Goal: Transaction & Acquisition: Purchase product/service

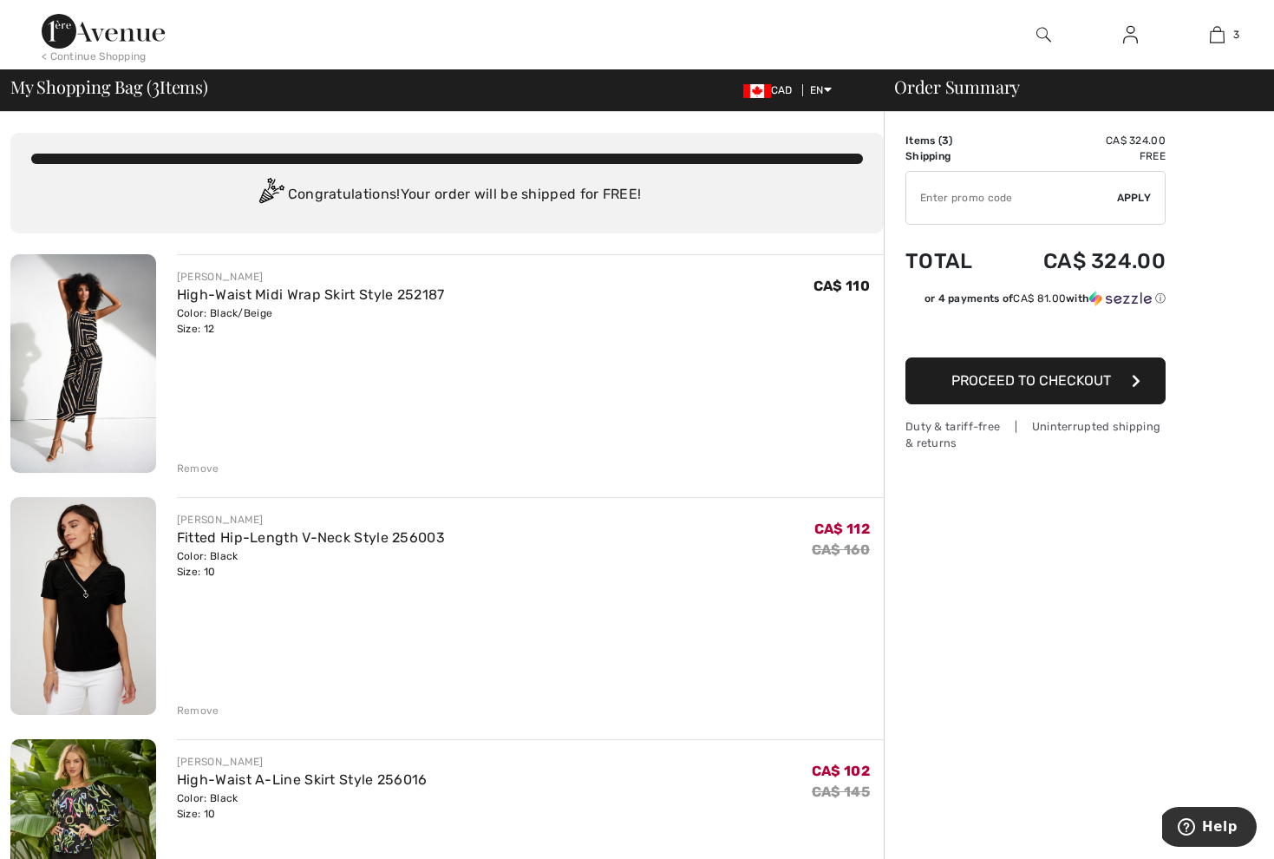
click at [193, 468] on div "Remove" at bounding box center [198, 469] width 42 height 16
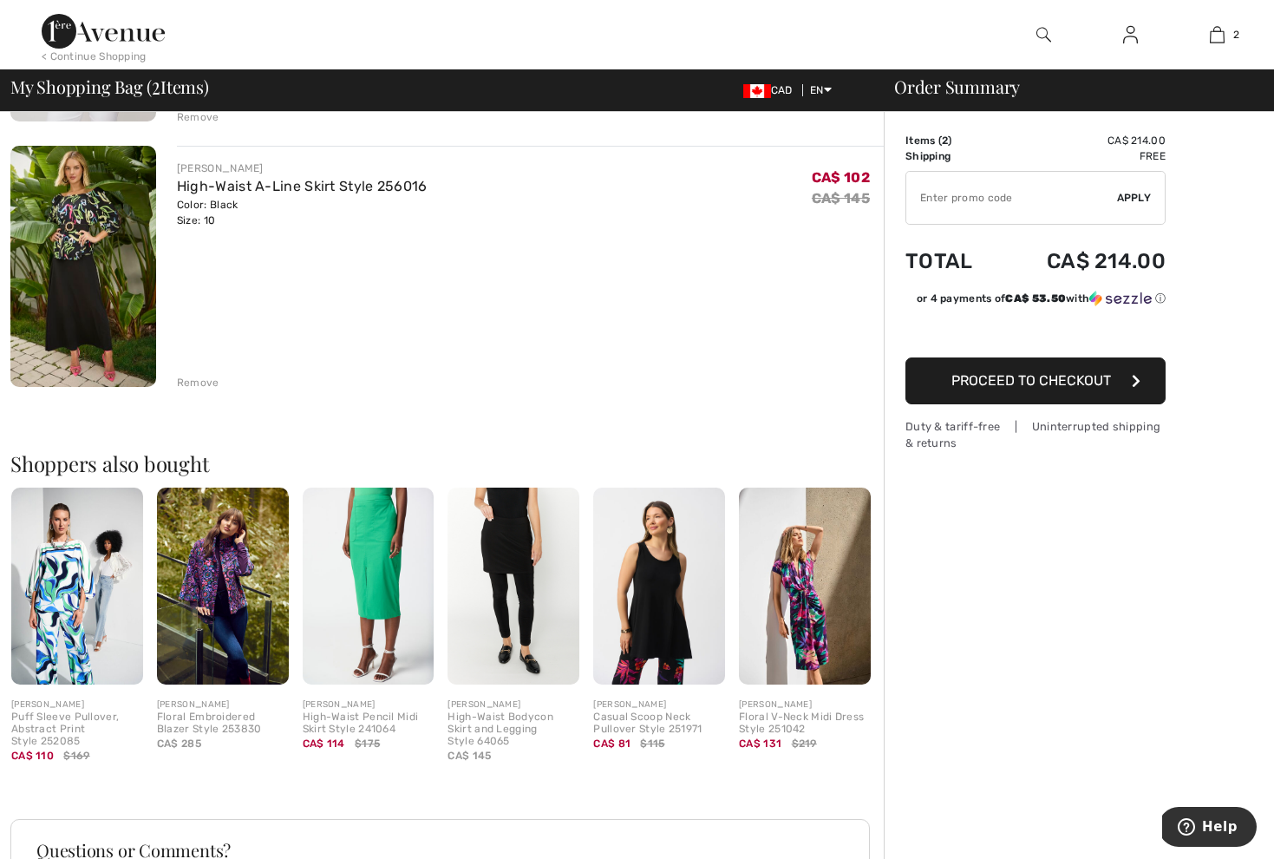
scroll to position [389, 0]
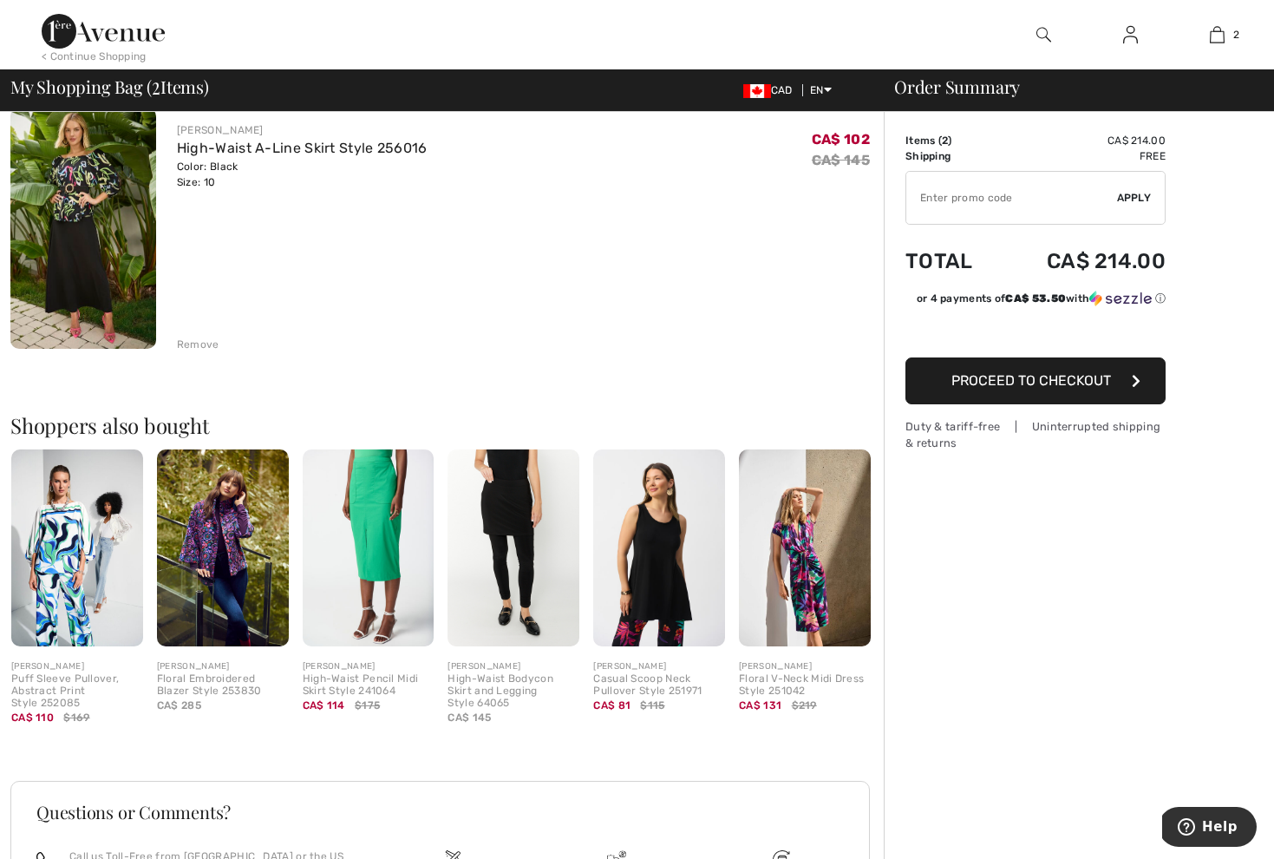
click at [227, 528] on img at bounding box center [223, 548] width 132 height 198
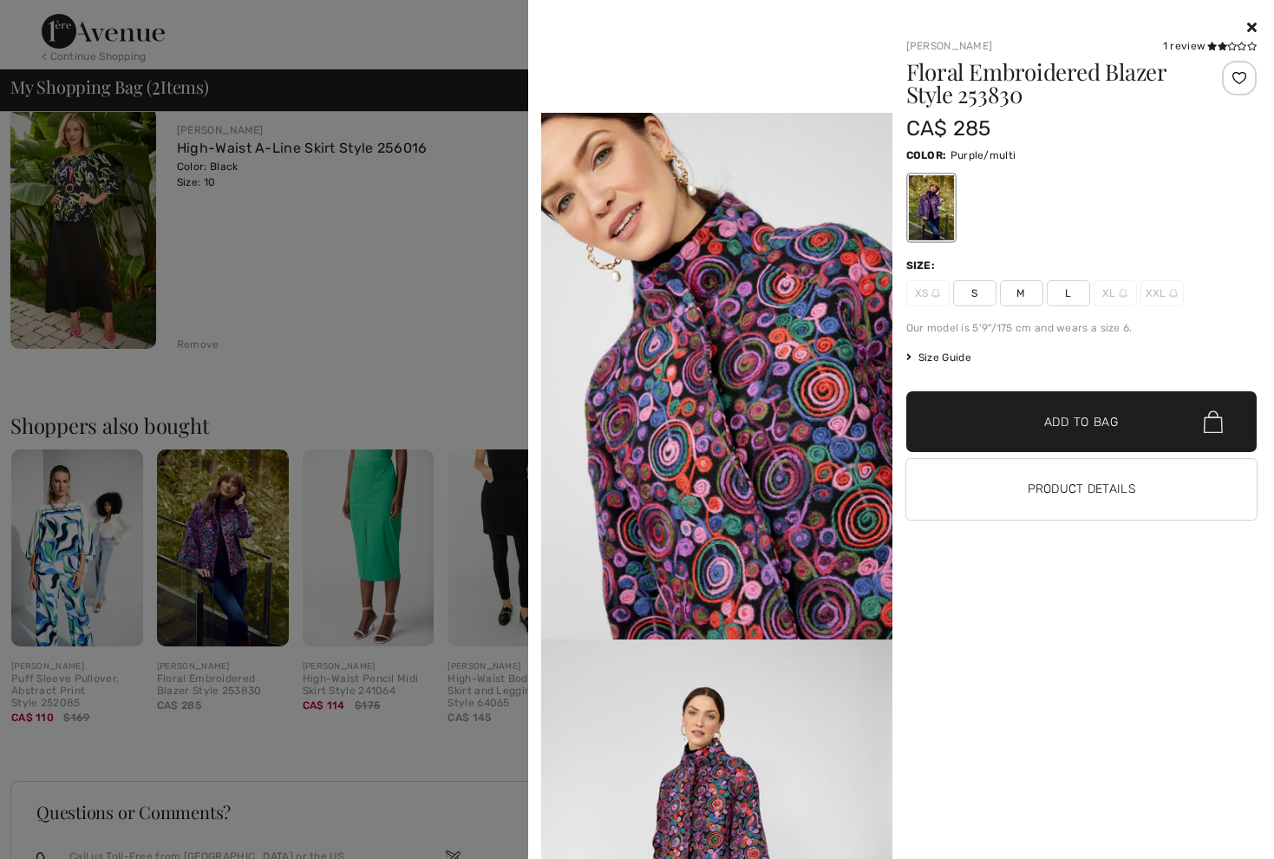
scroll to position [1459, 0]
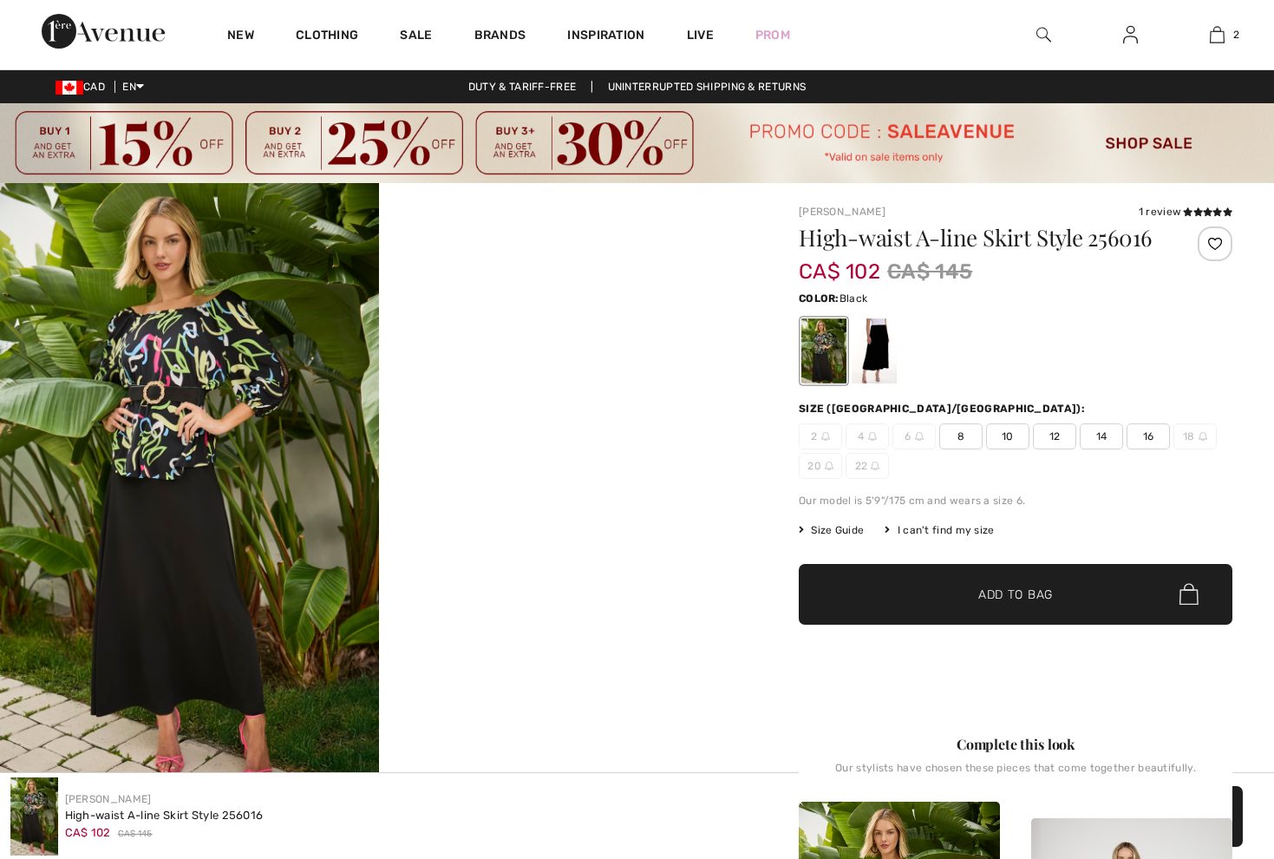
checkbox input "true"
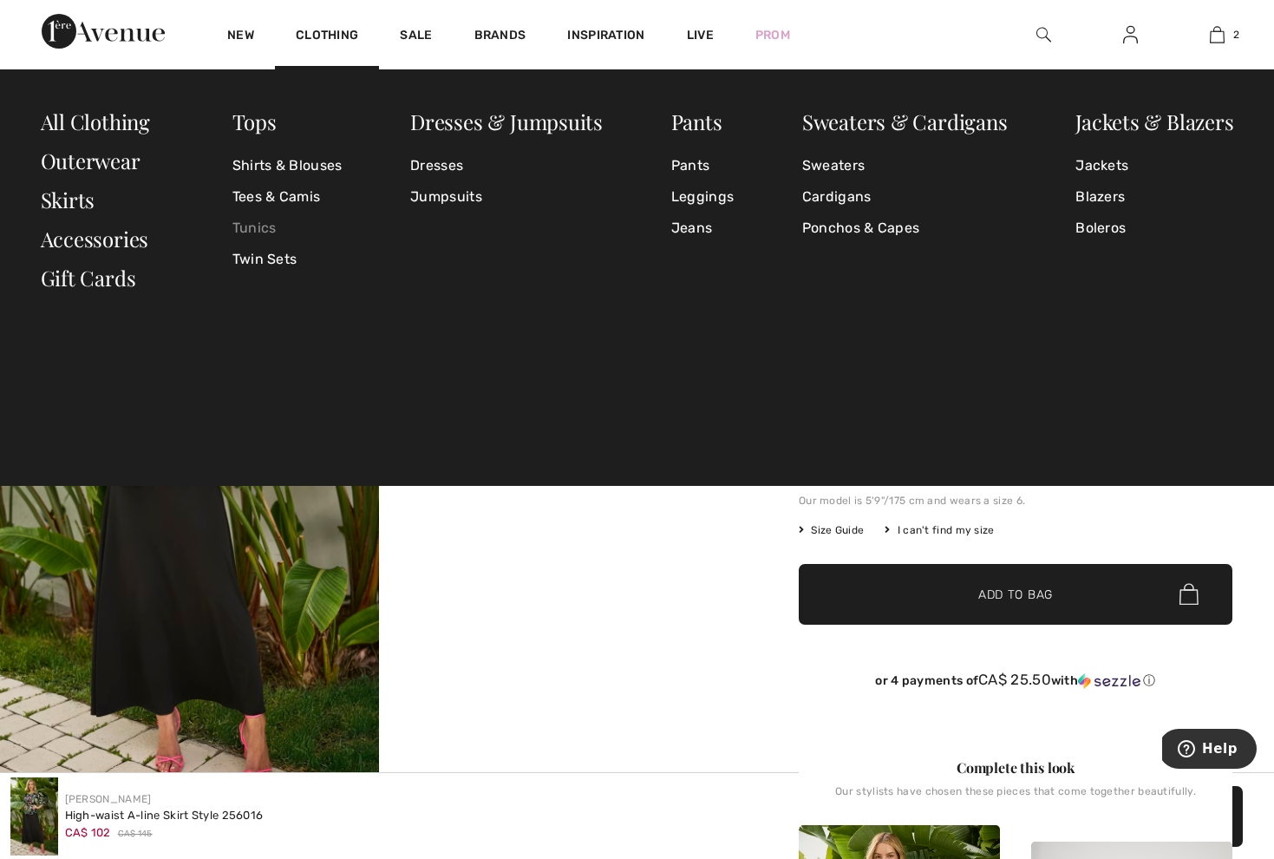
click at [252, 232] on link "Tunics" at bounding box center [287, 227] width 110 height 31
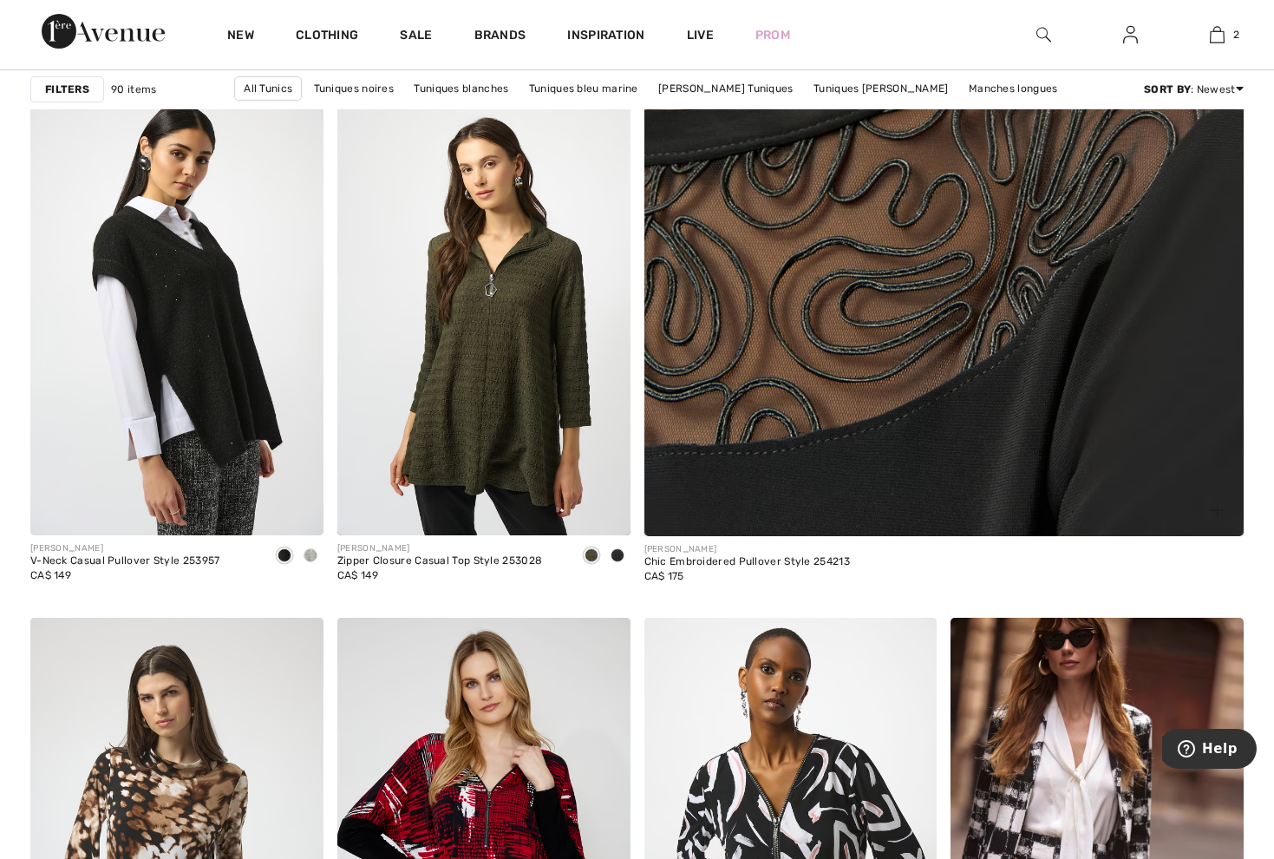
scroll to position [792, 0]
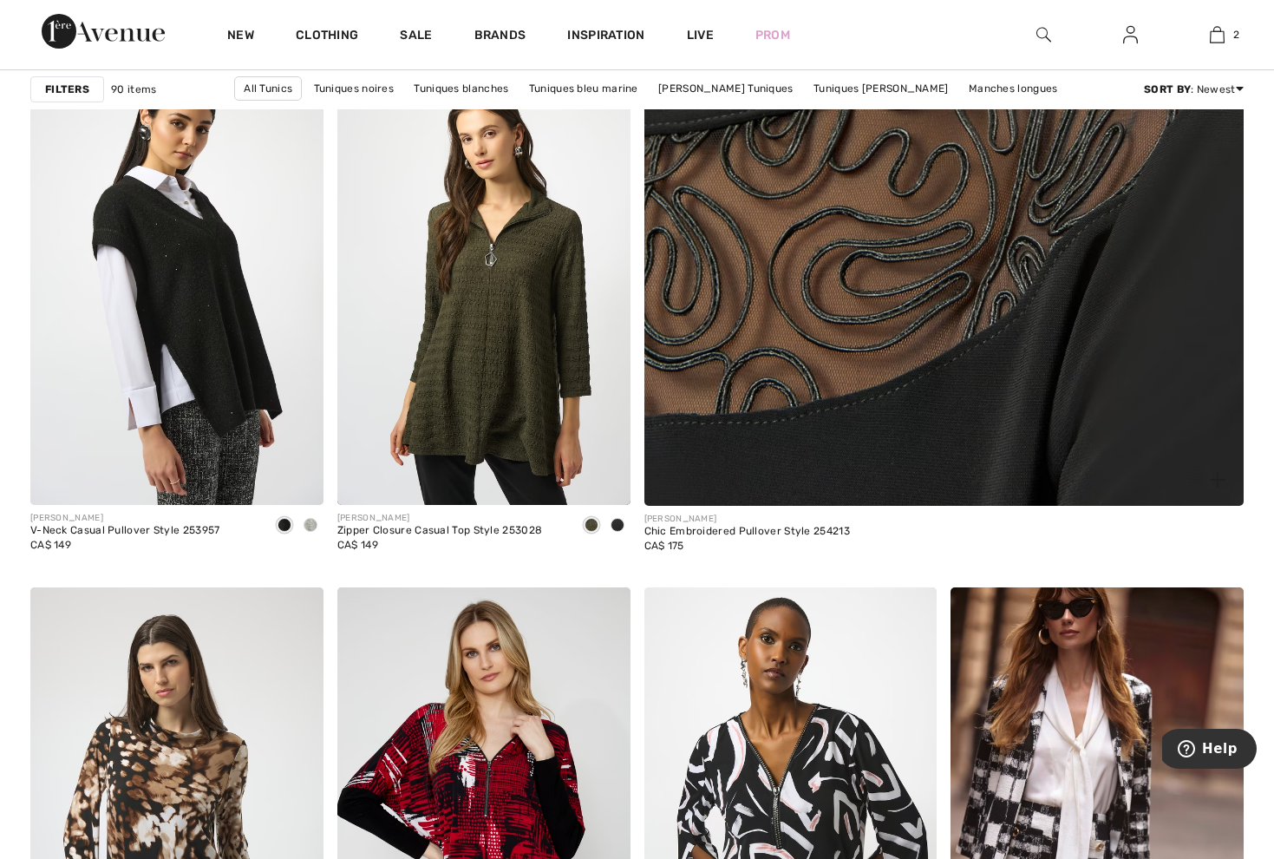
click at [936, 311] on img at bounding box center [944, 84] width 720 height 1080
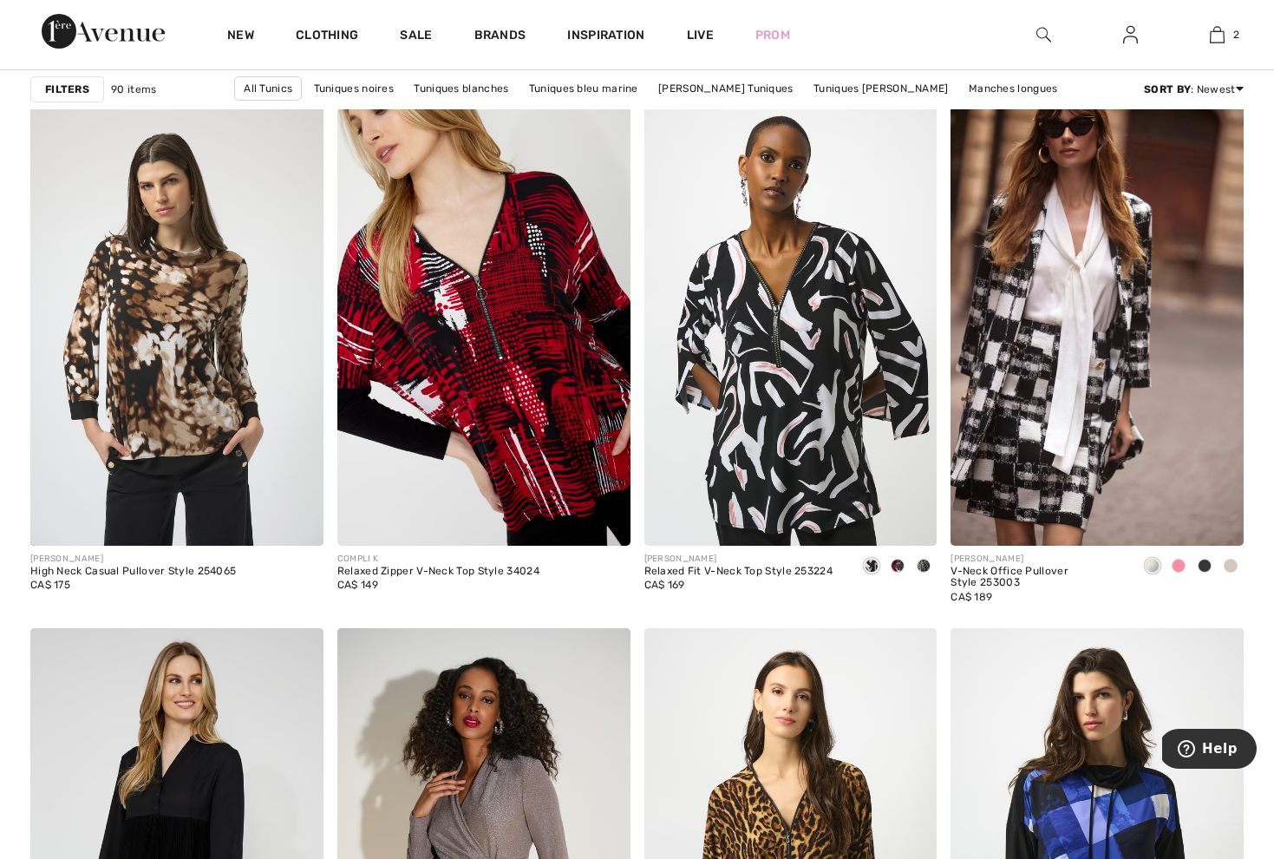
scroll to position [1306, 0]
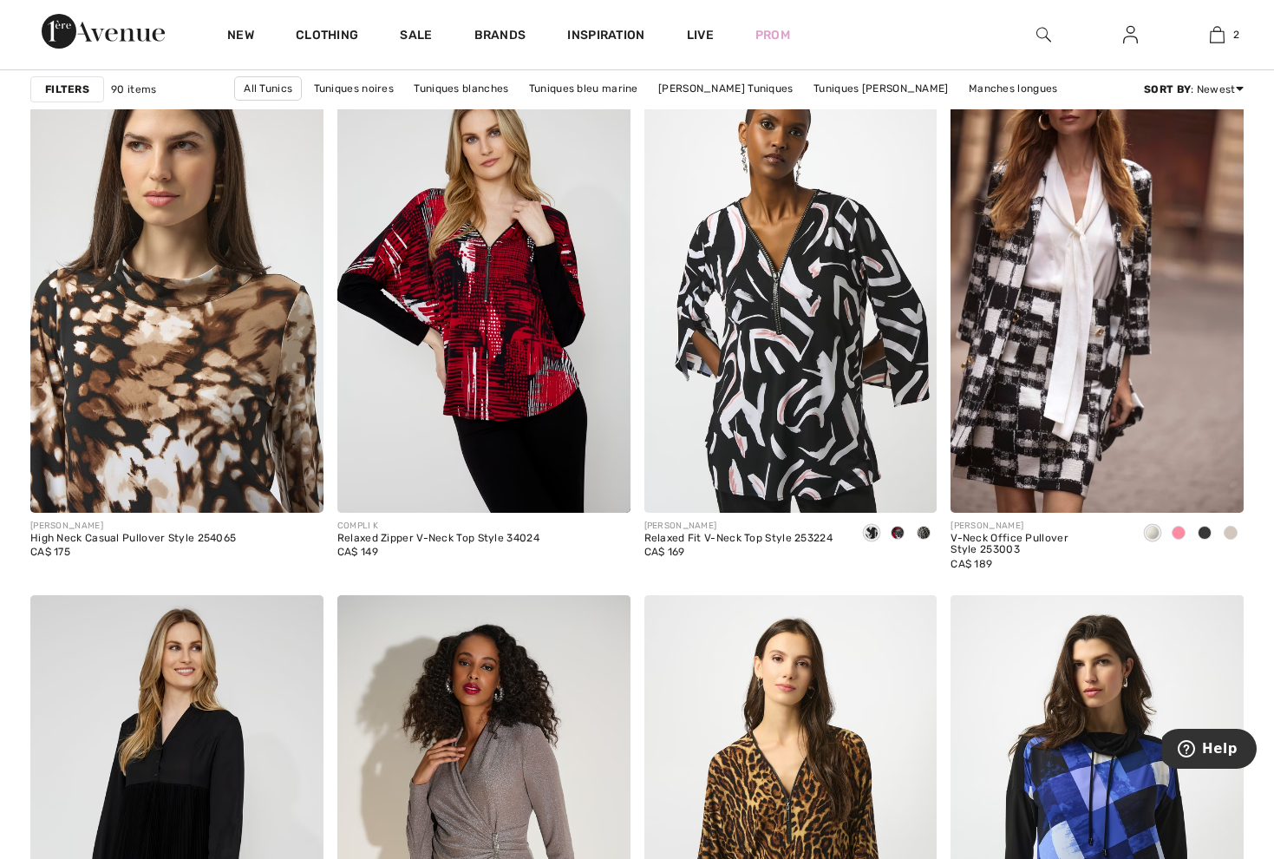
click at [139, 391] on img at bounding box center [176, 293] width 293 height 440
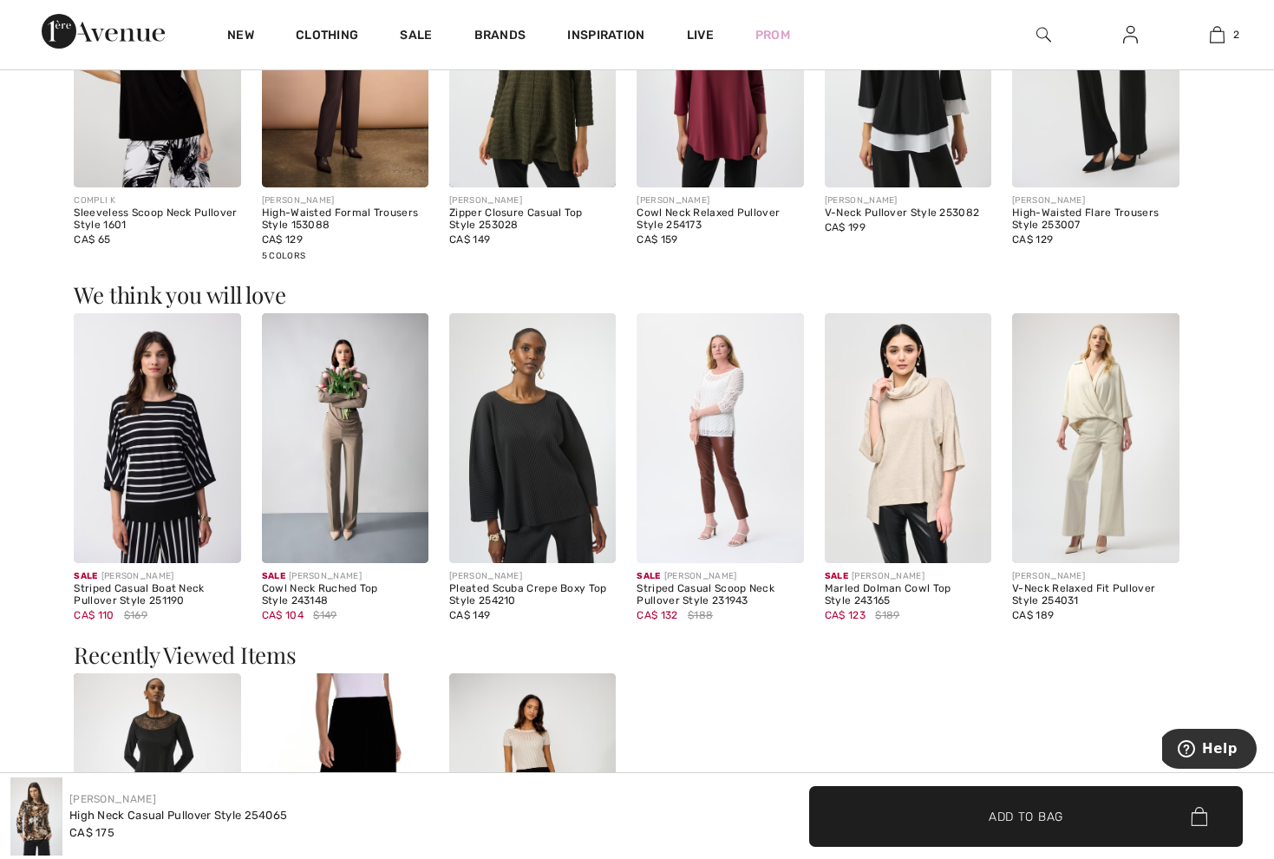
scroll to position [1662, 0]
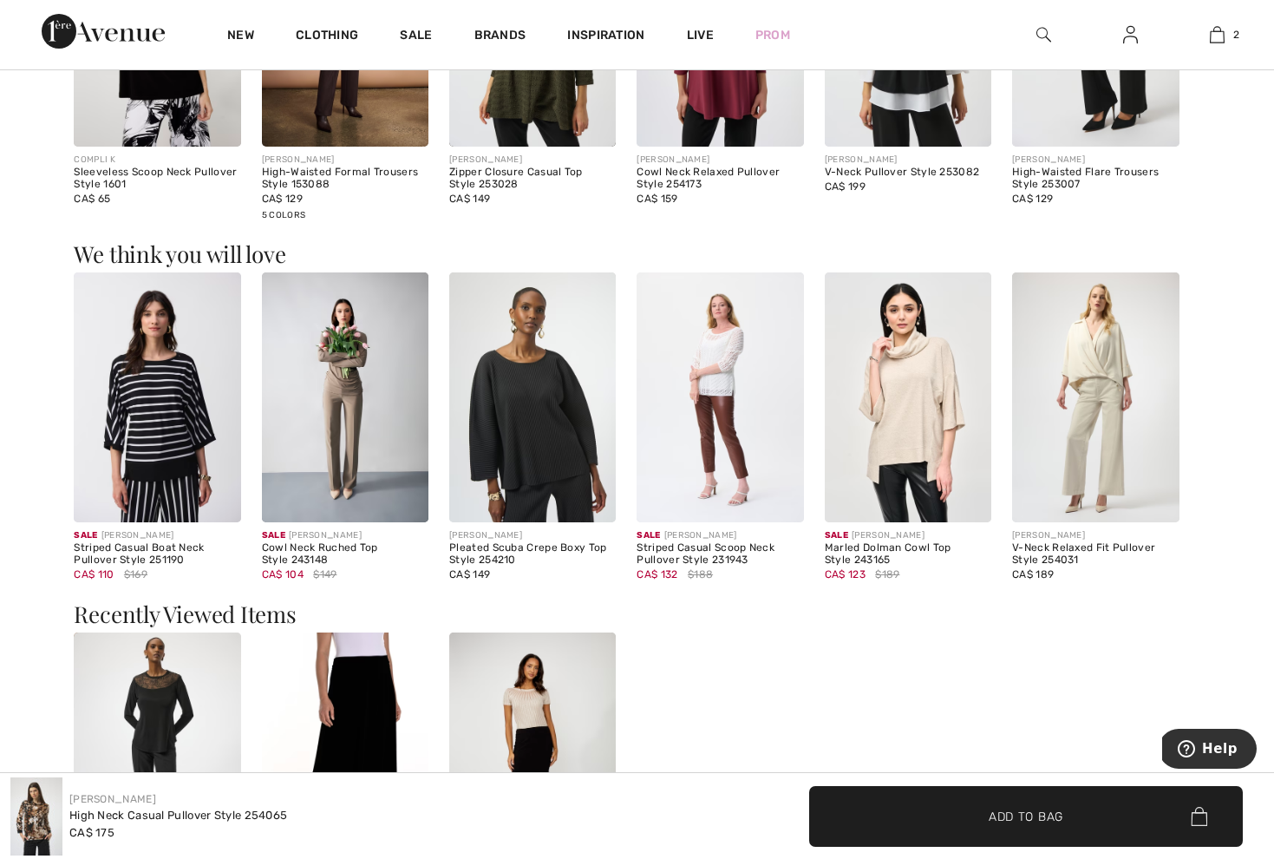
click at [928, 352] on img at bounding box center [908, 397] width 167 height 251
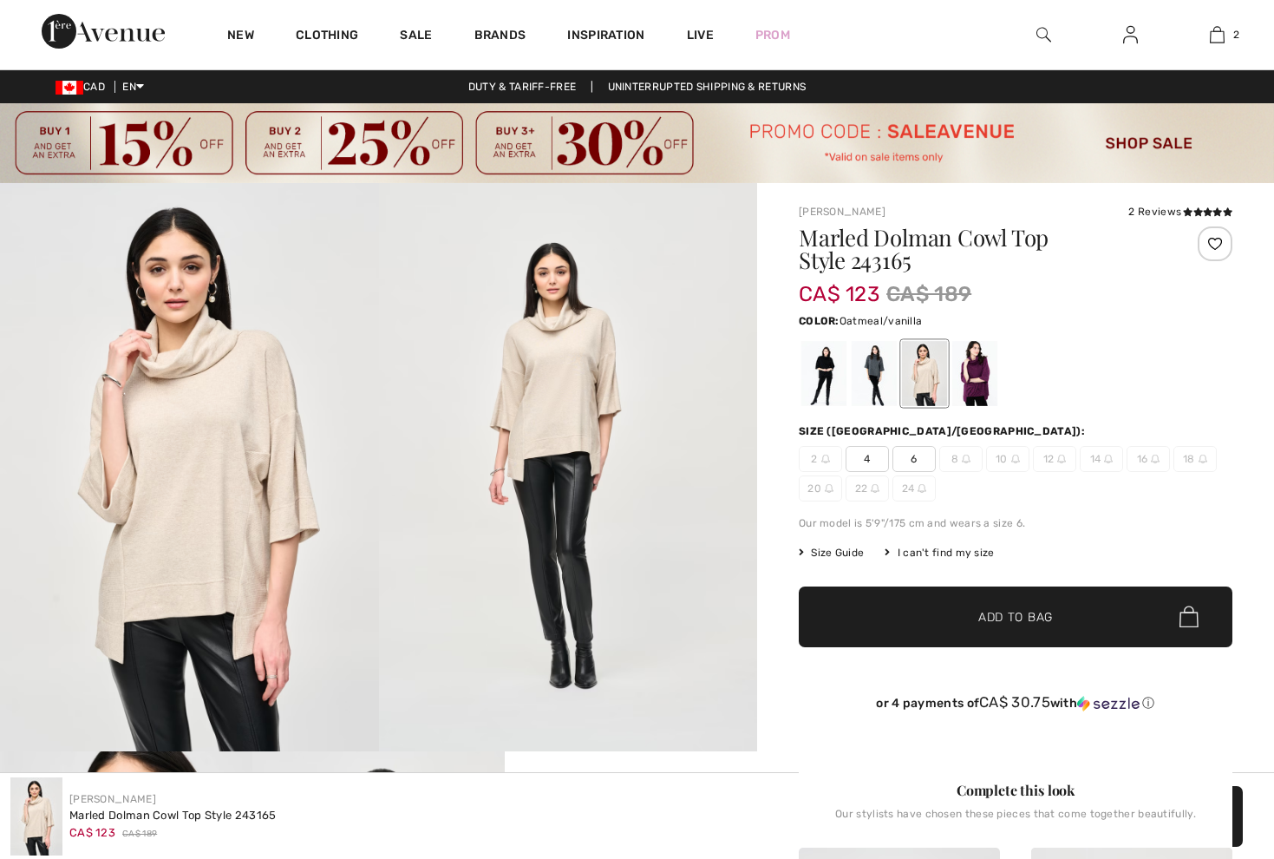
checkbox input "true"
click at [977, 375] on div at bounding box center [974, 373] width 45 height 65
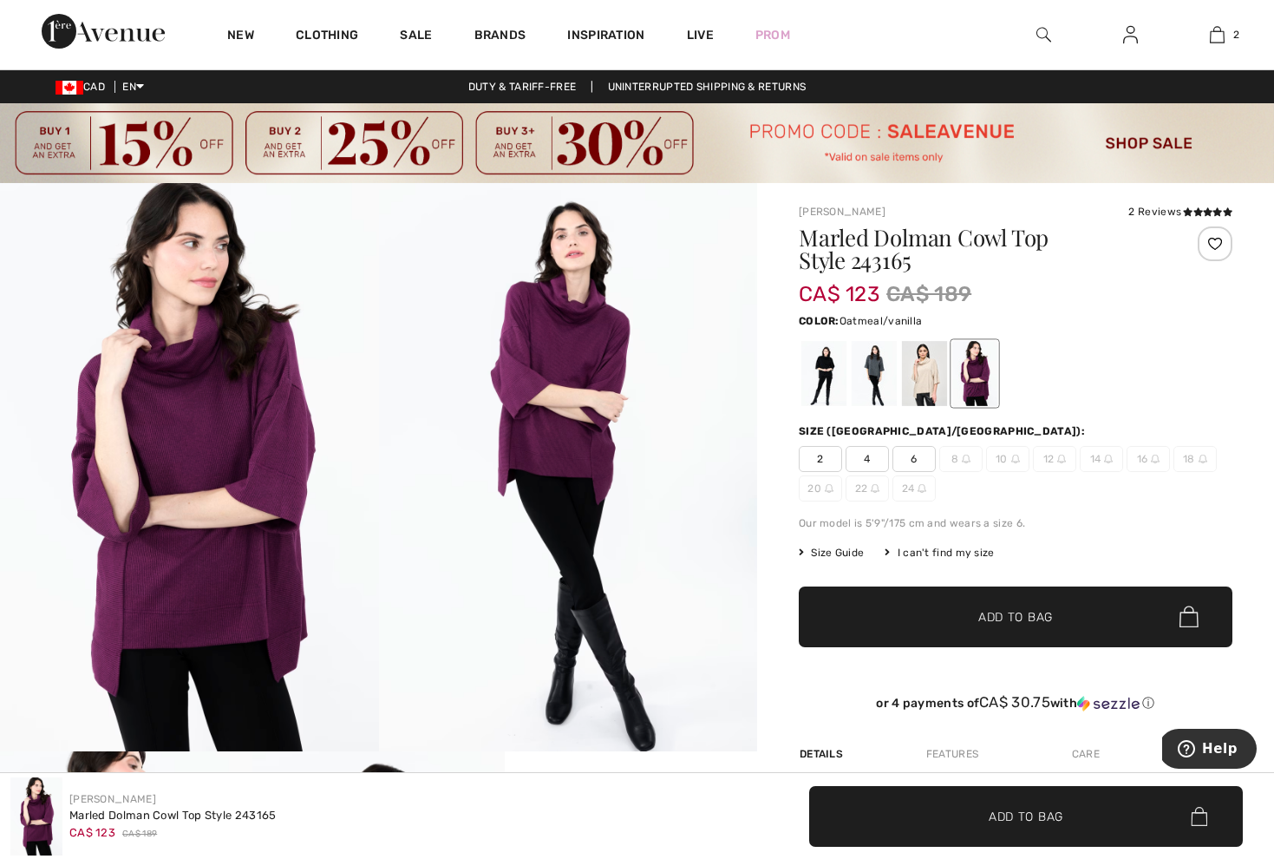
click at [924, 382] on div at bounding box center [924, 373] width 45 height 65
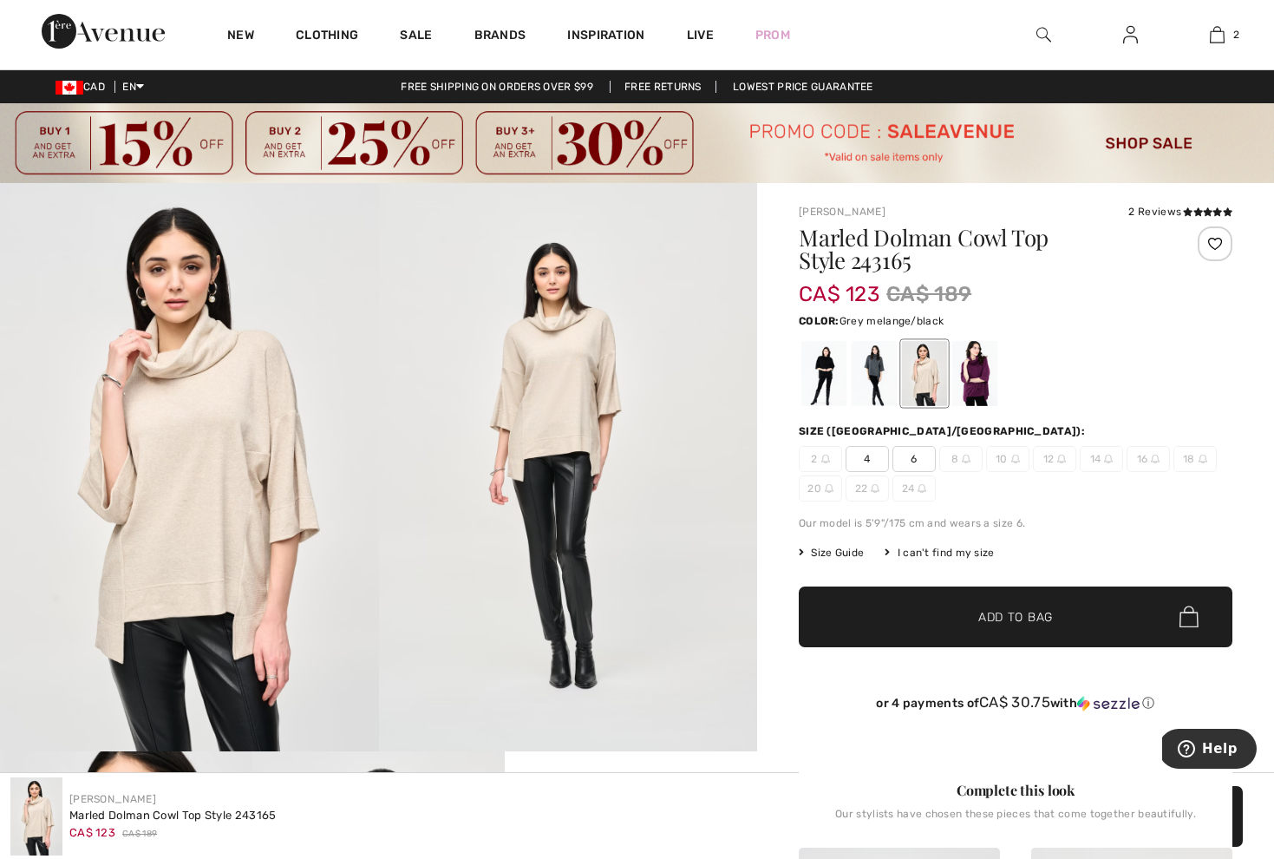
click at [880, 374] on div at bounding box center [874, 373] width 45 height 65
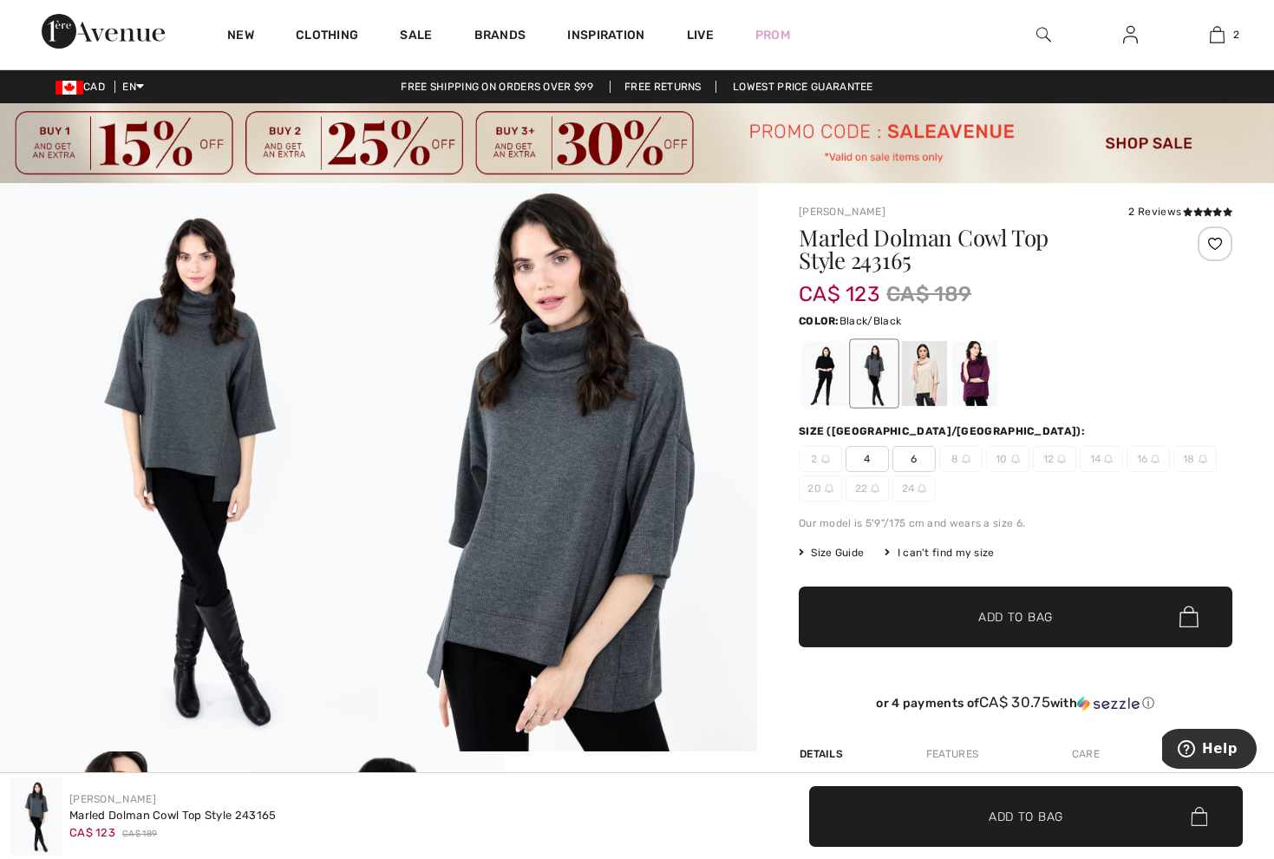
click at [829, 366] on div at bounding box center [823, 373] width 45 height 65
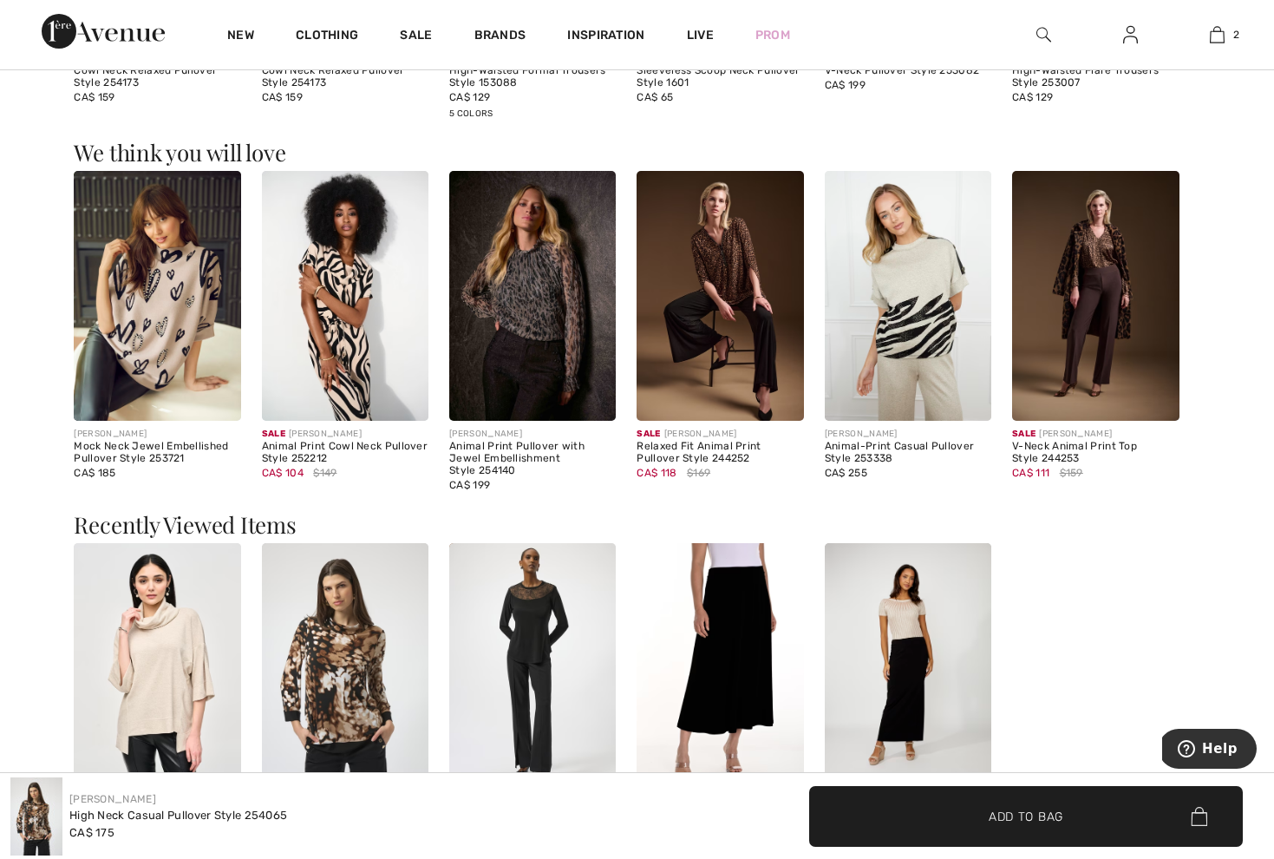
scroll to position [1753, 0]
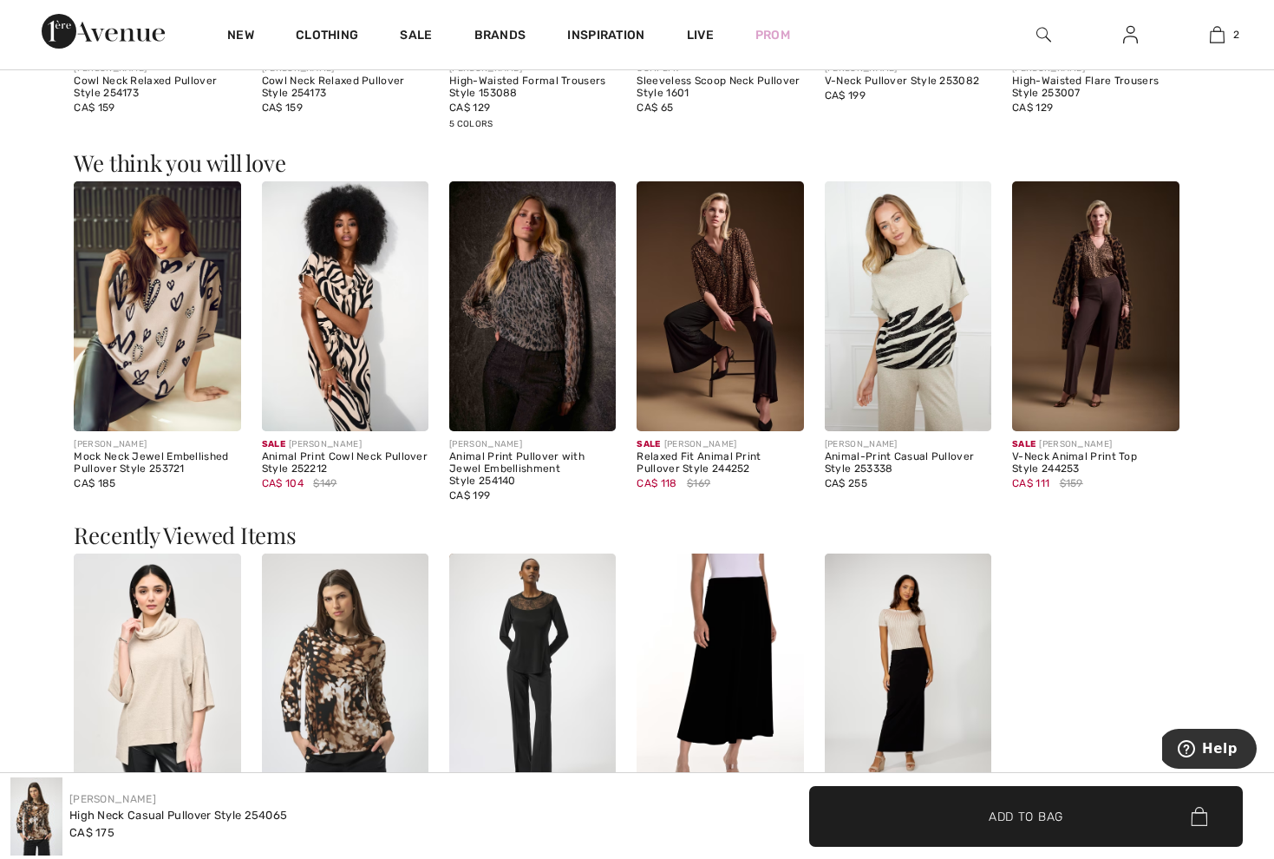
click at [1092, 287] on img at bounding box center [1095, 306] width 167 height 251
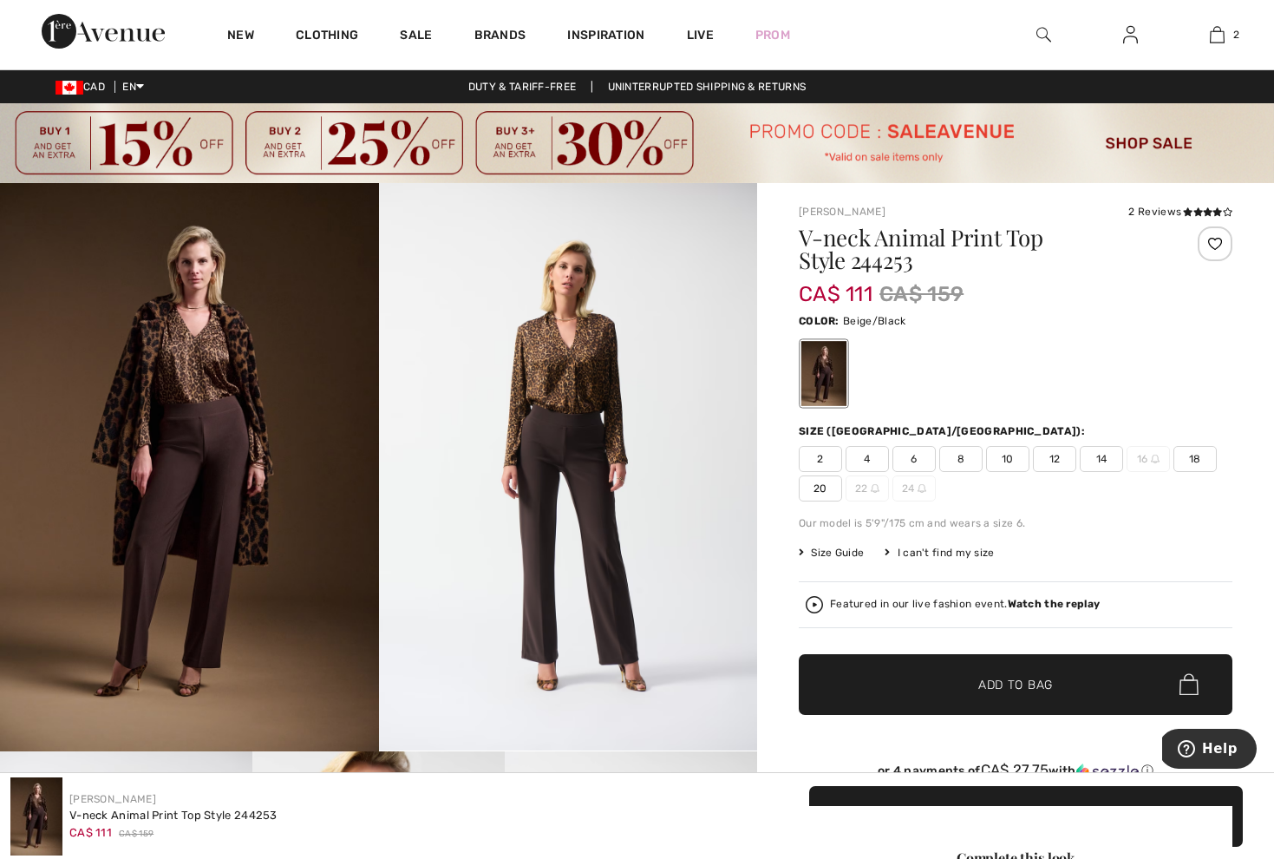
click at [568, 353] on img at bounding box center [568, 466] width 379 height 567
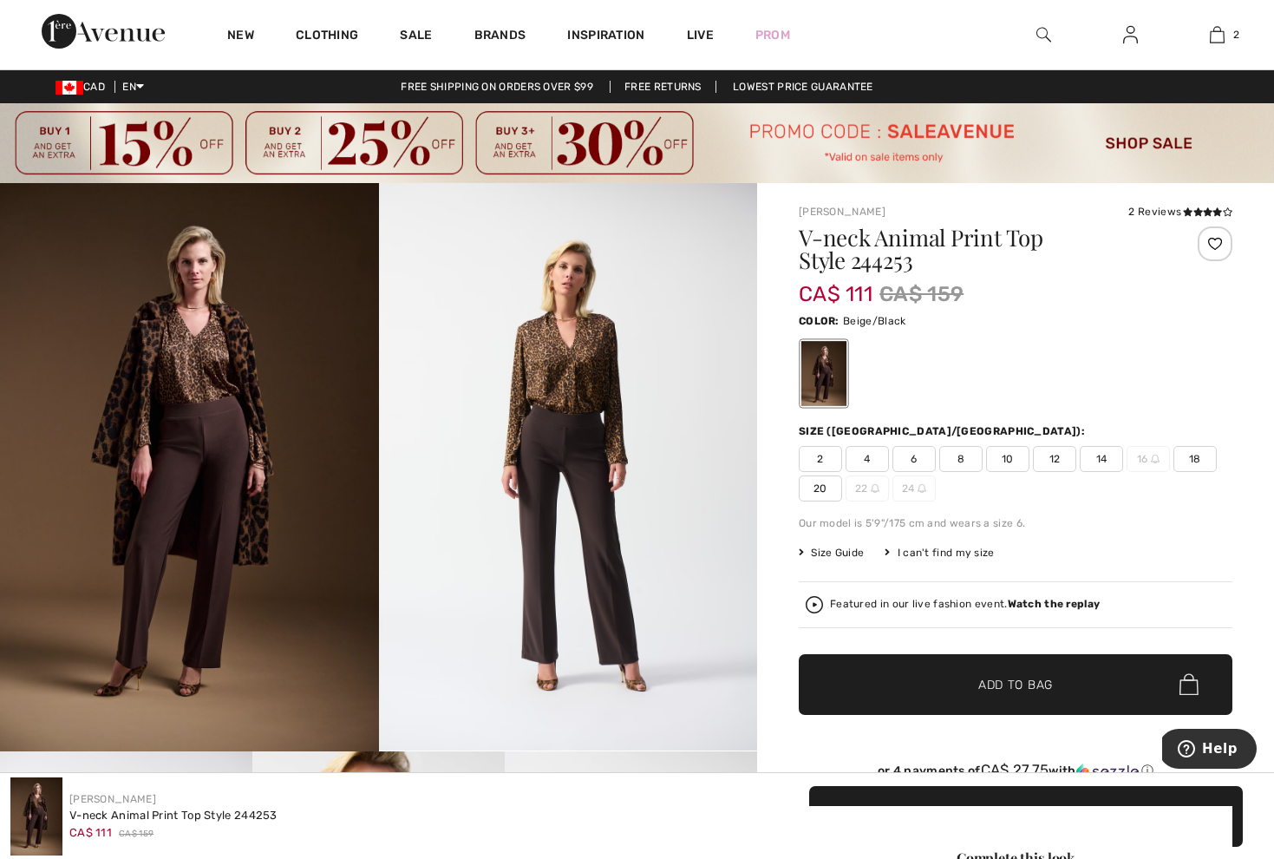
click at [217, 356] on img at bounding box center [189, 467] width 379 height 568
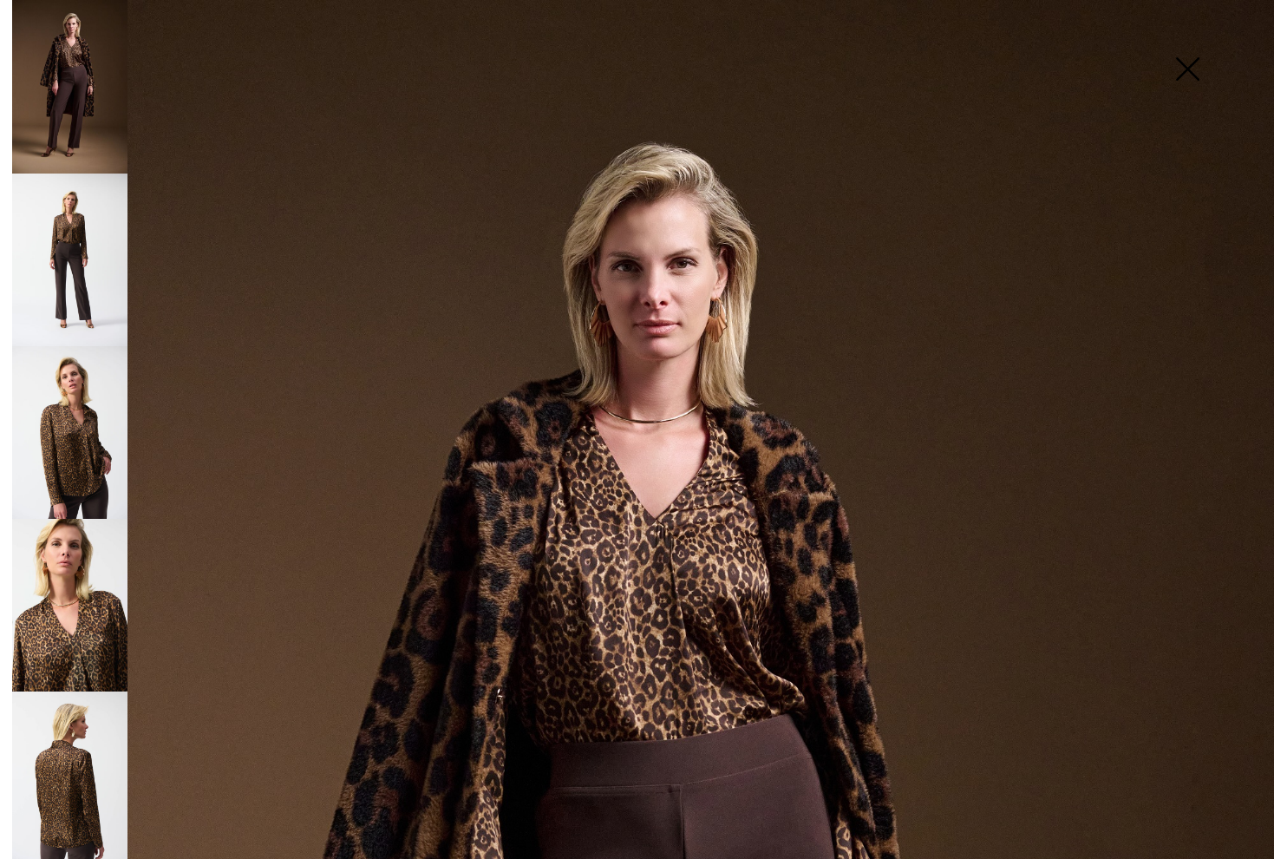
click at [67, 449] on img at bounding box center [69, 432] width 115 height 173
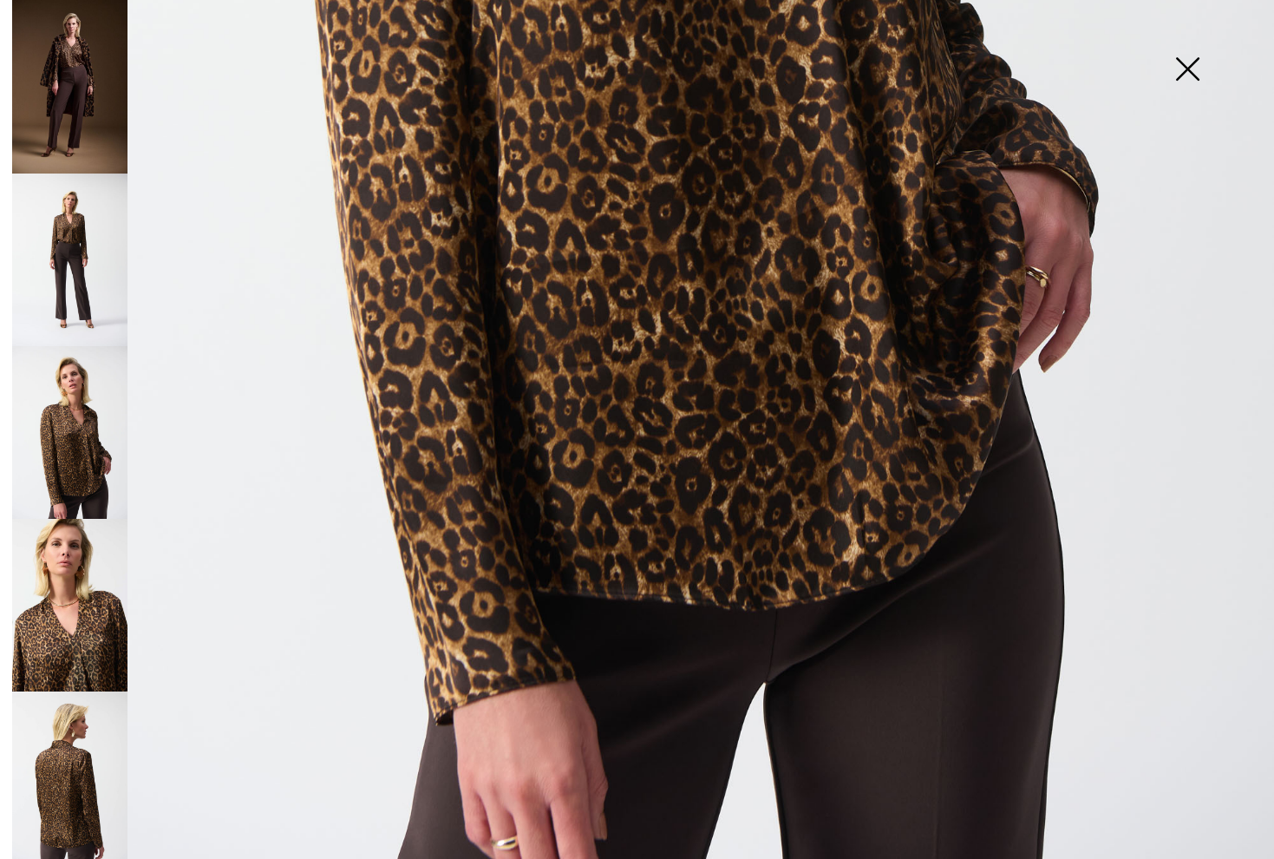
scroll to position [1050, 0]
click at [79, 630] on img at bounding box center [69, 605] width 115 height 173
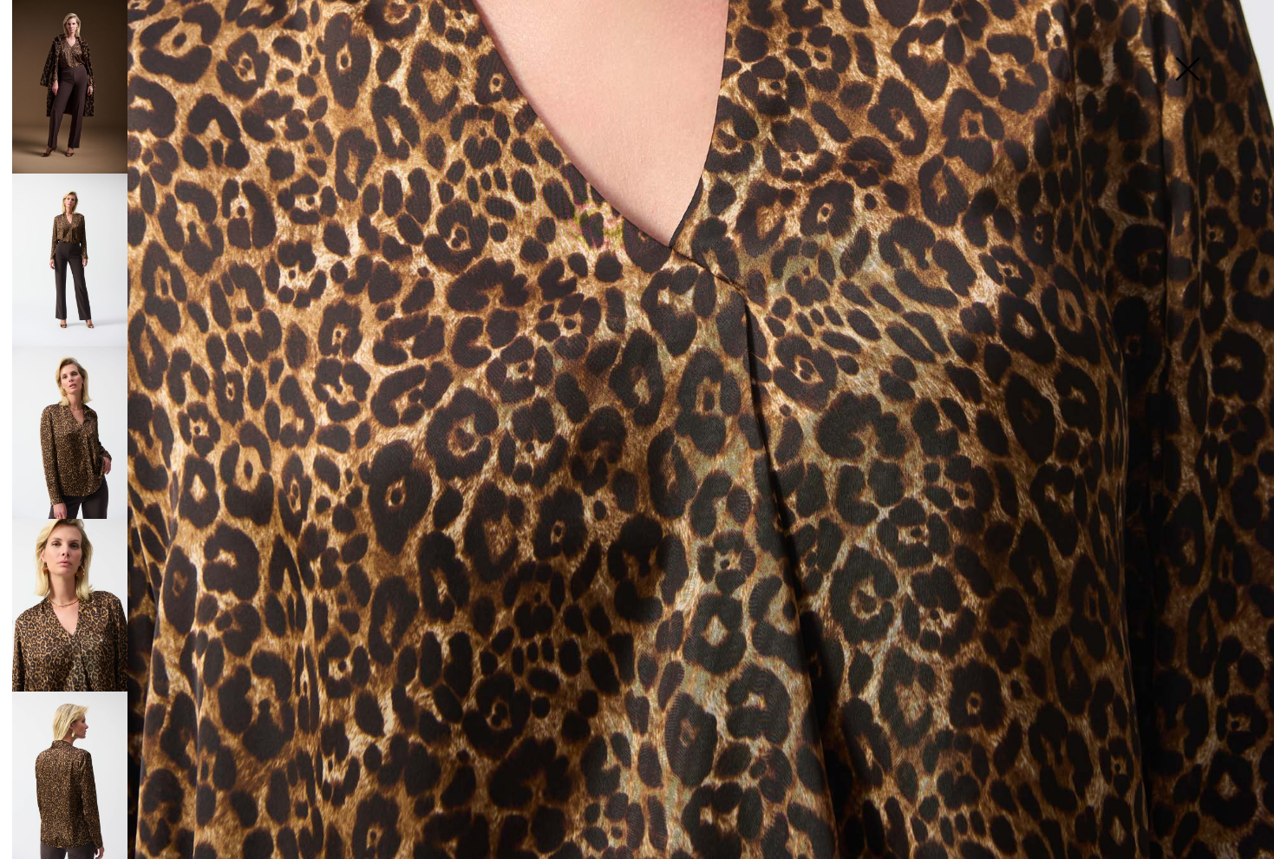
click at [71, 784] on img at bounding box center [69, 777] width 115 height 173
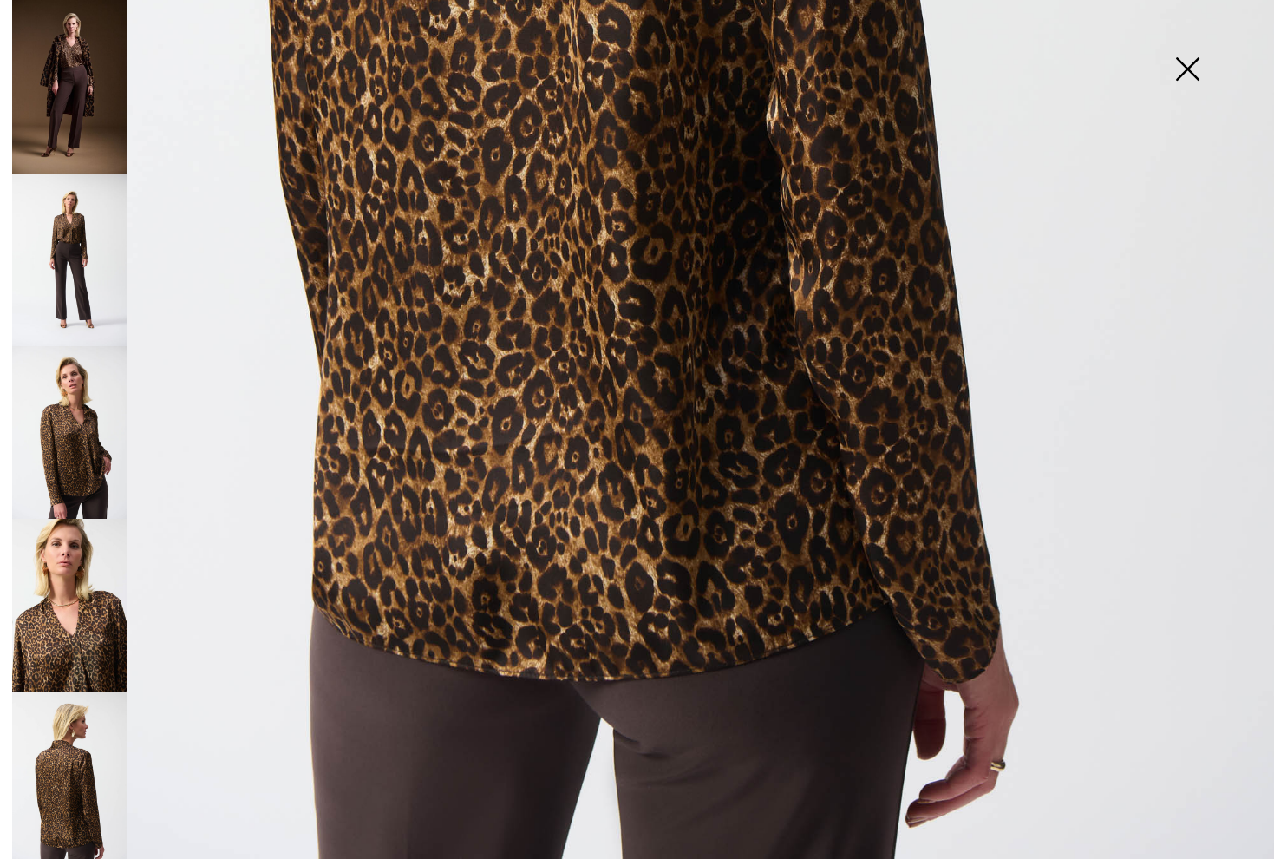
click at [89, 602] on img at bounding box center [69, 605] width 115 height 173
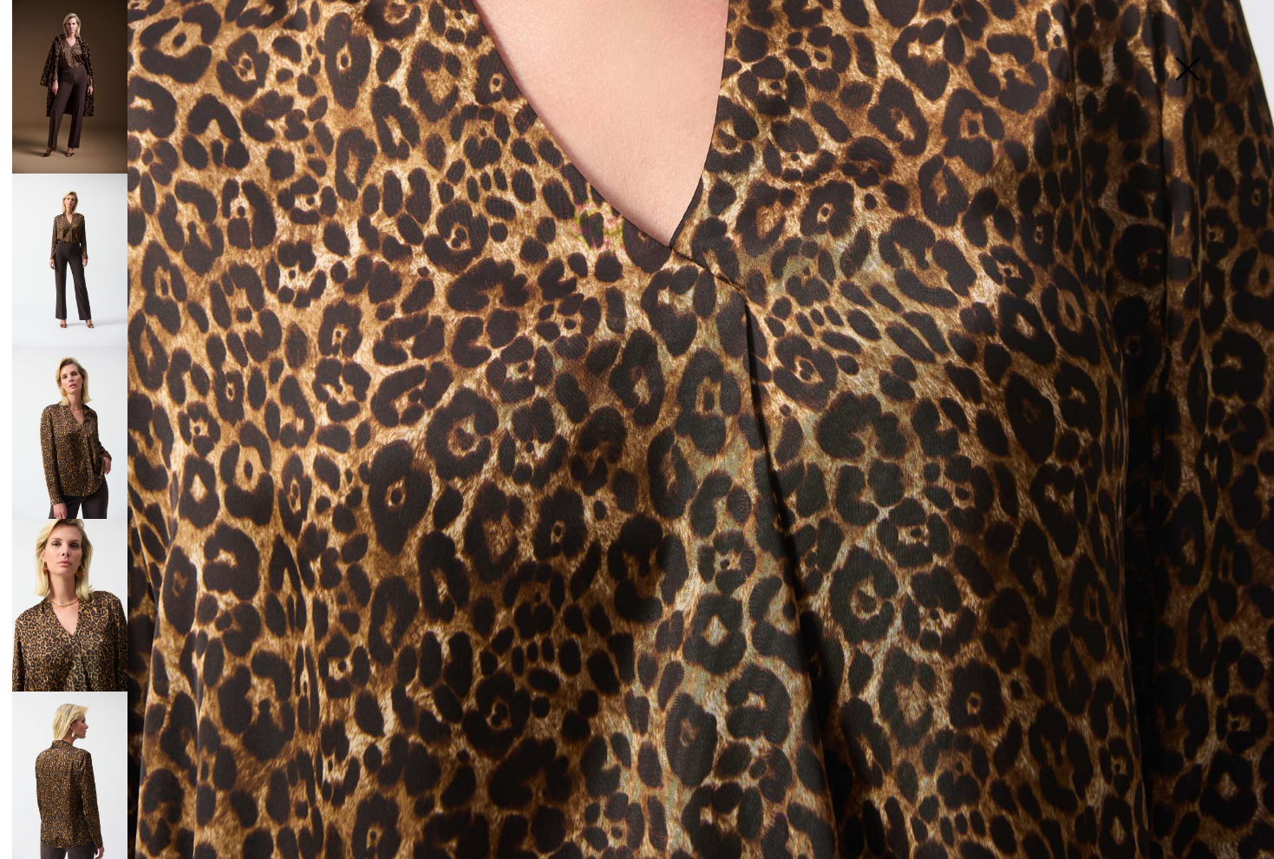
click at [88, 472] on img at bounding box center [69, 432] width 115 height 173
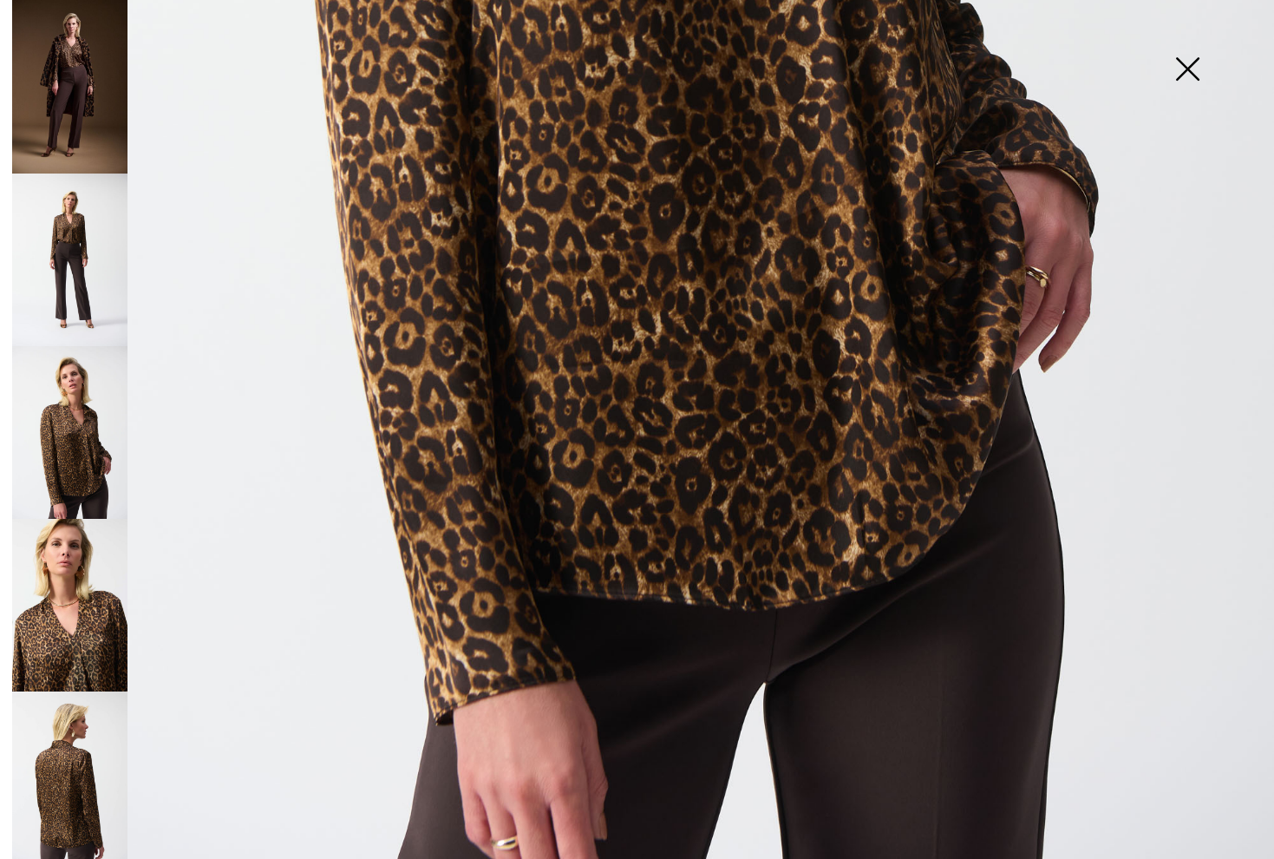
click at [85, 228] on img at bounding box center [69, 259] width 115 height 173
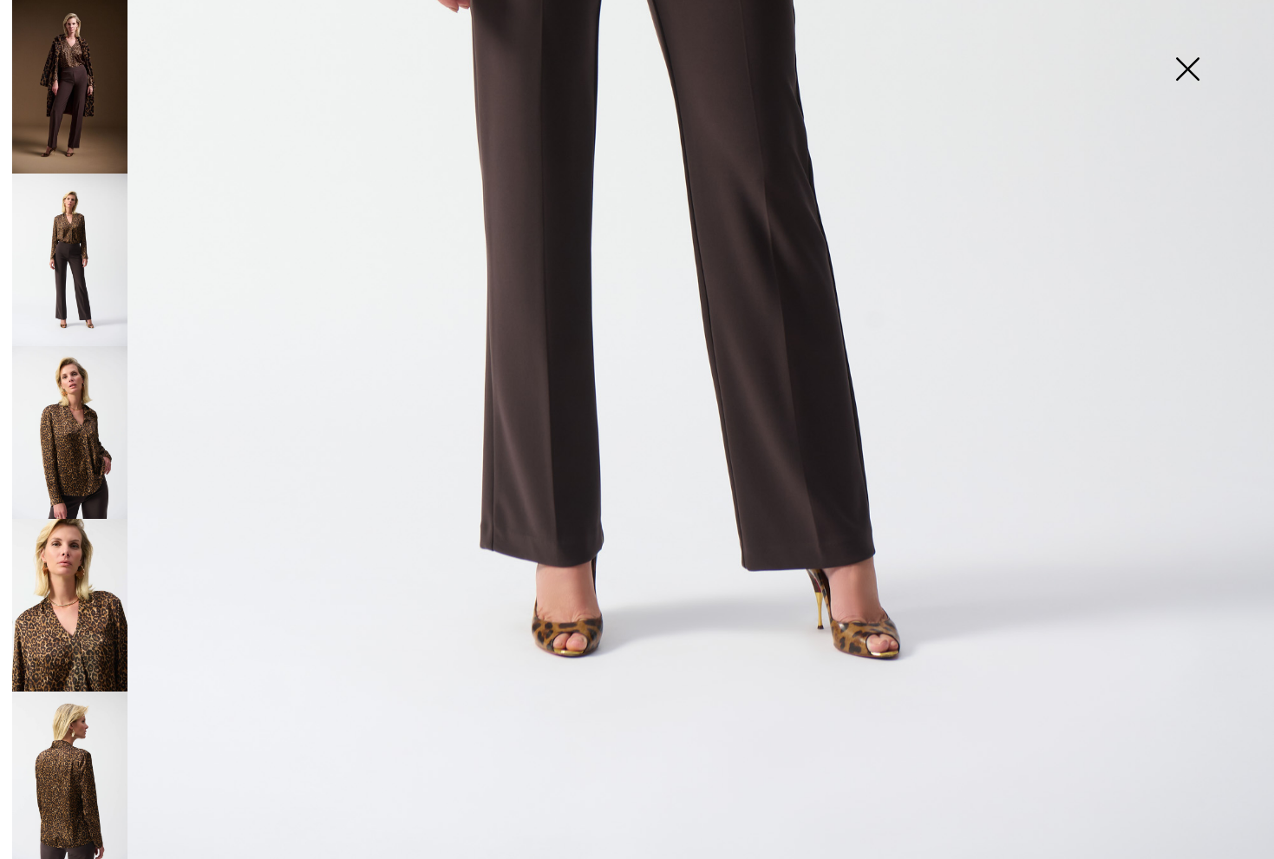
click at [111, 91] on img at bounding box center [69, 86] width 115 height 173
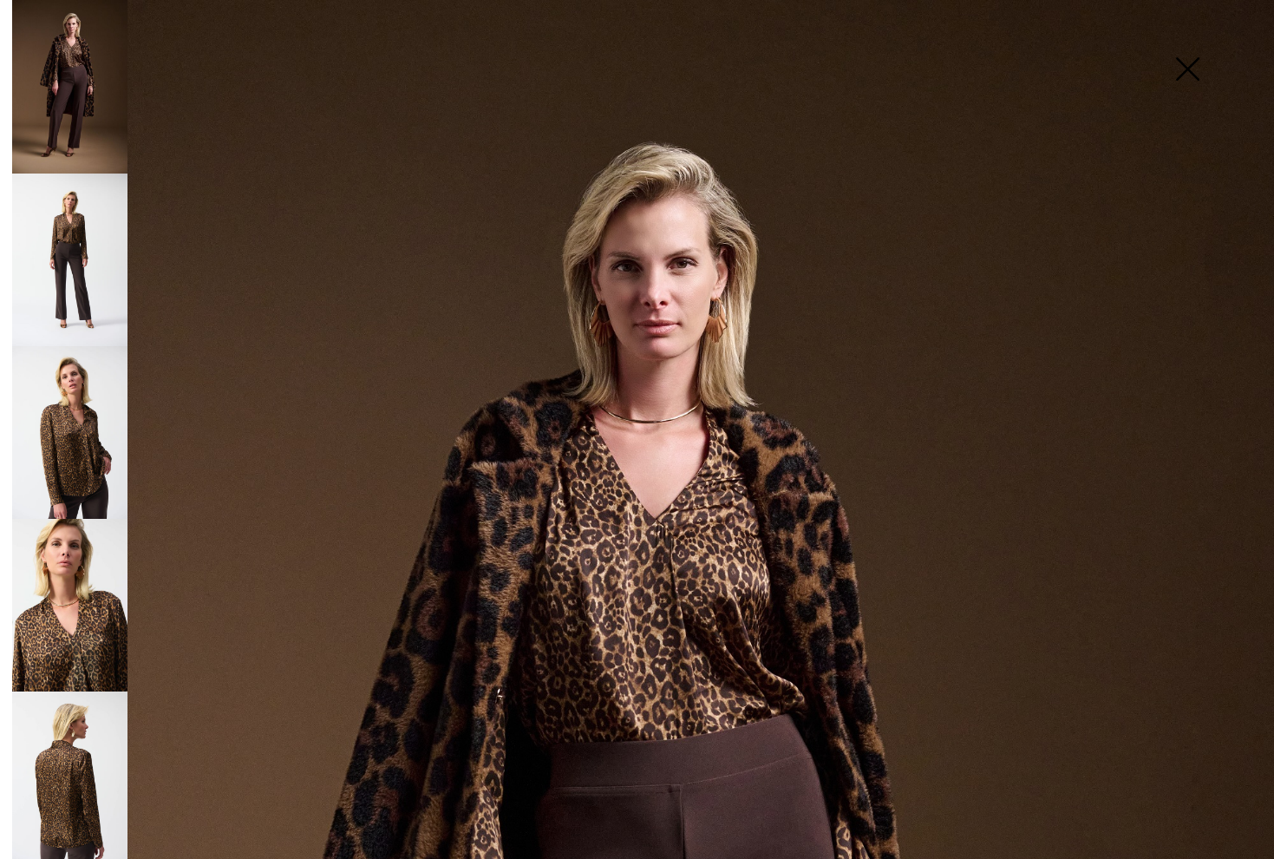
scroll to position [0, 0]
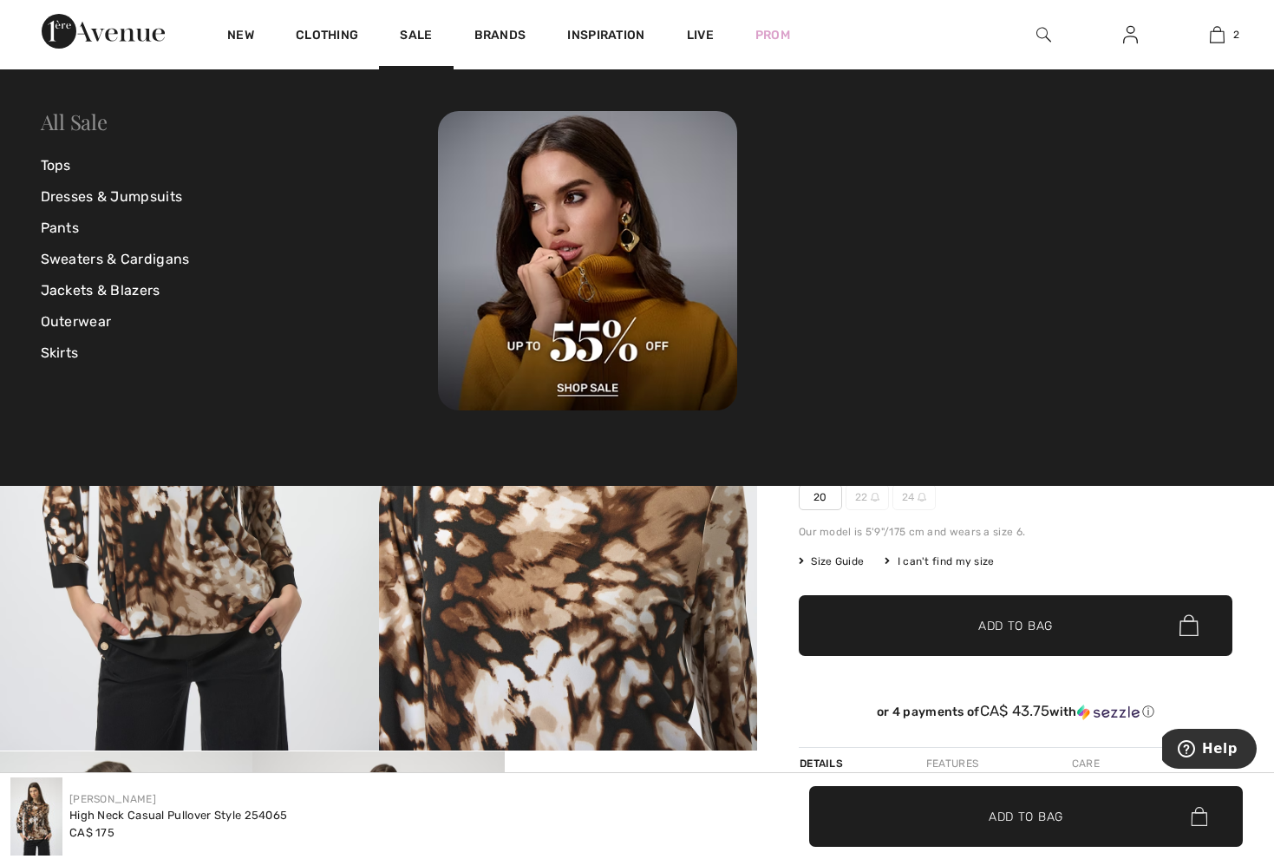
click at [80, 121] on link "All Sale" at bounding box center [74, 122] width 67 height 28
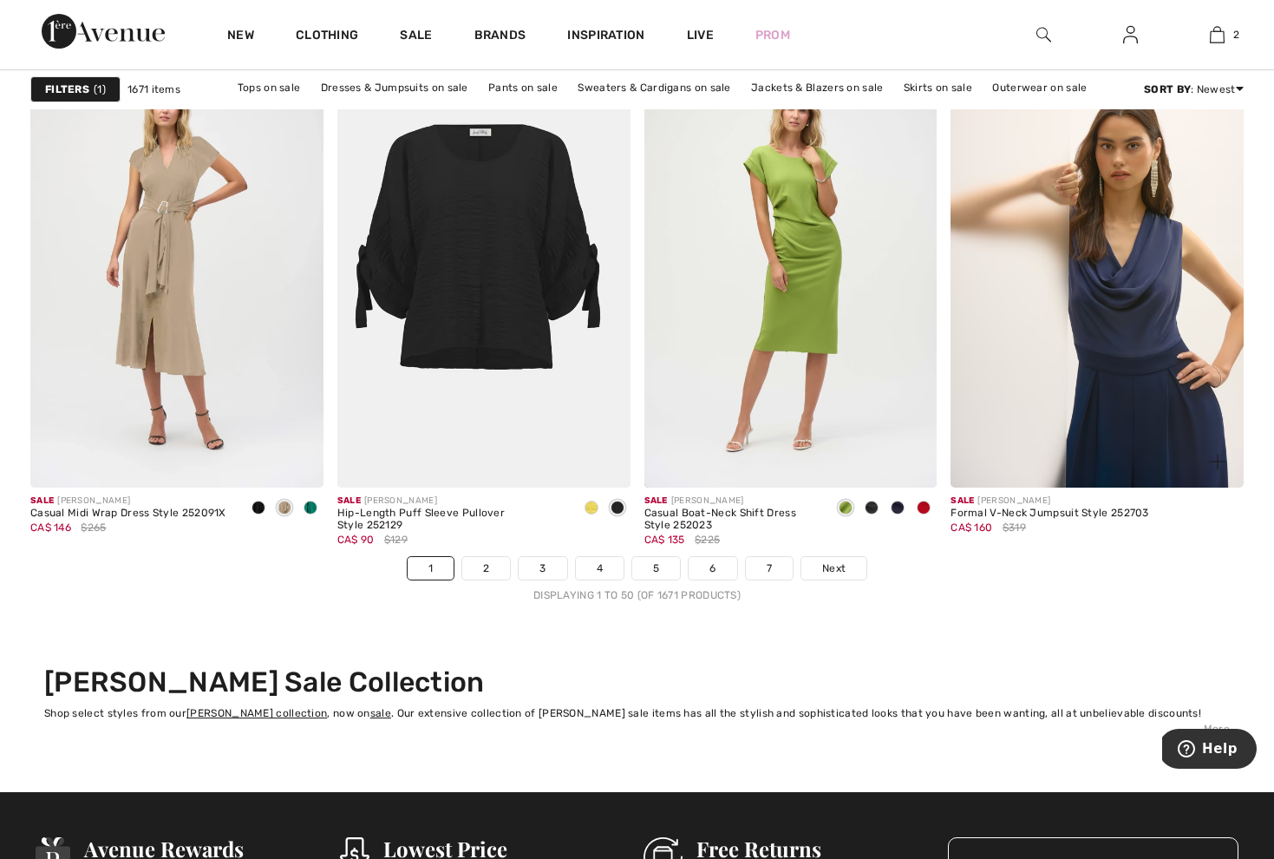
scroll to position [7786, 0]
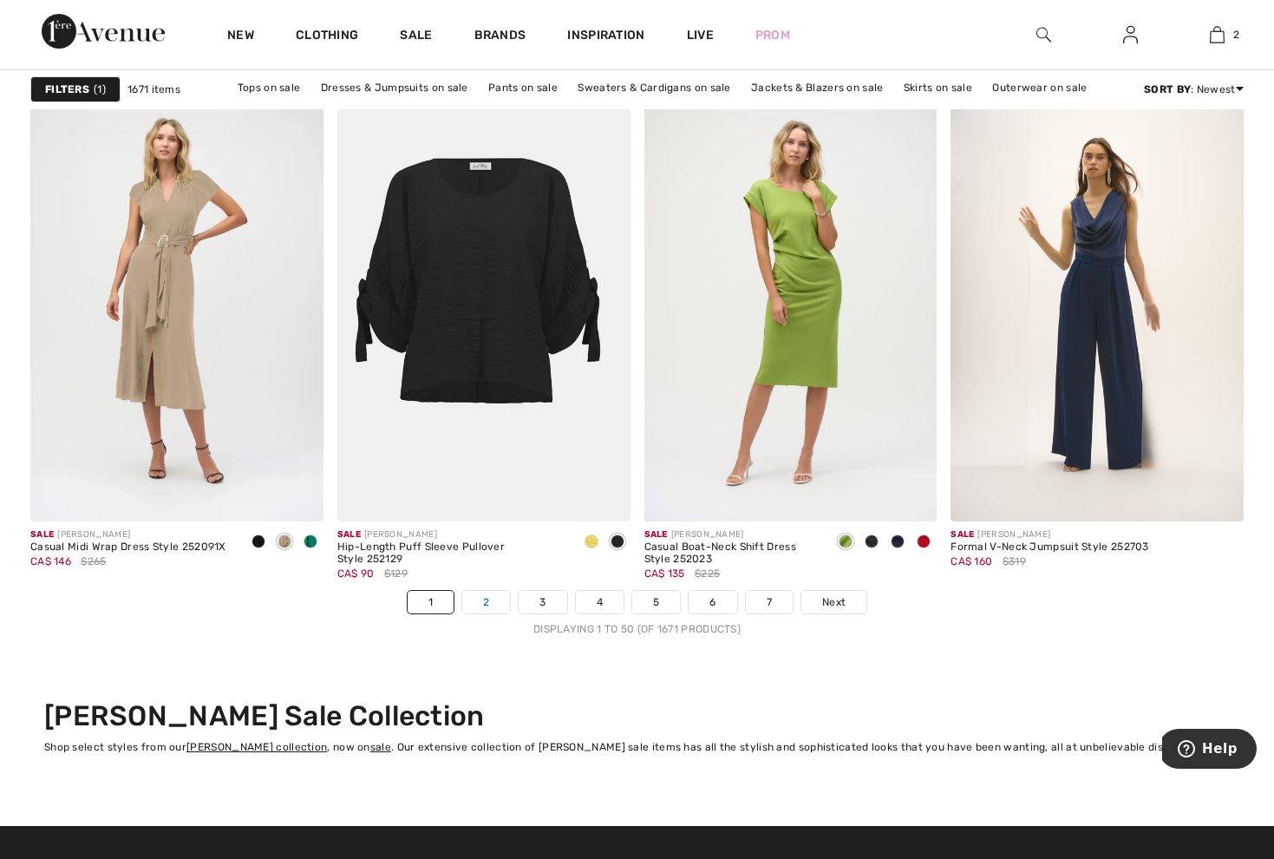
click at [493, 601] on link "2" at bounding box center [486, 602] width 48 height 23
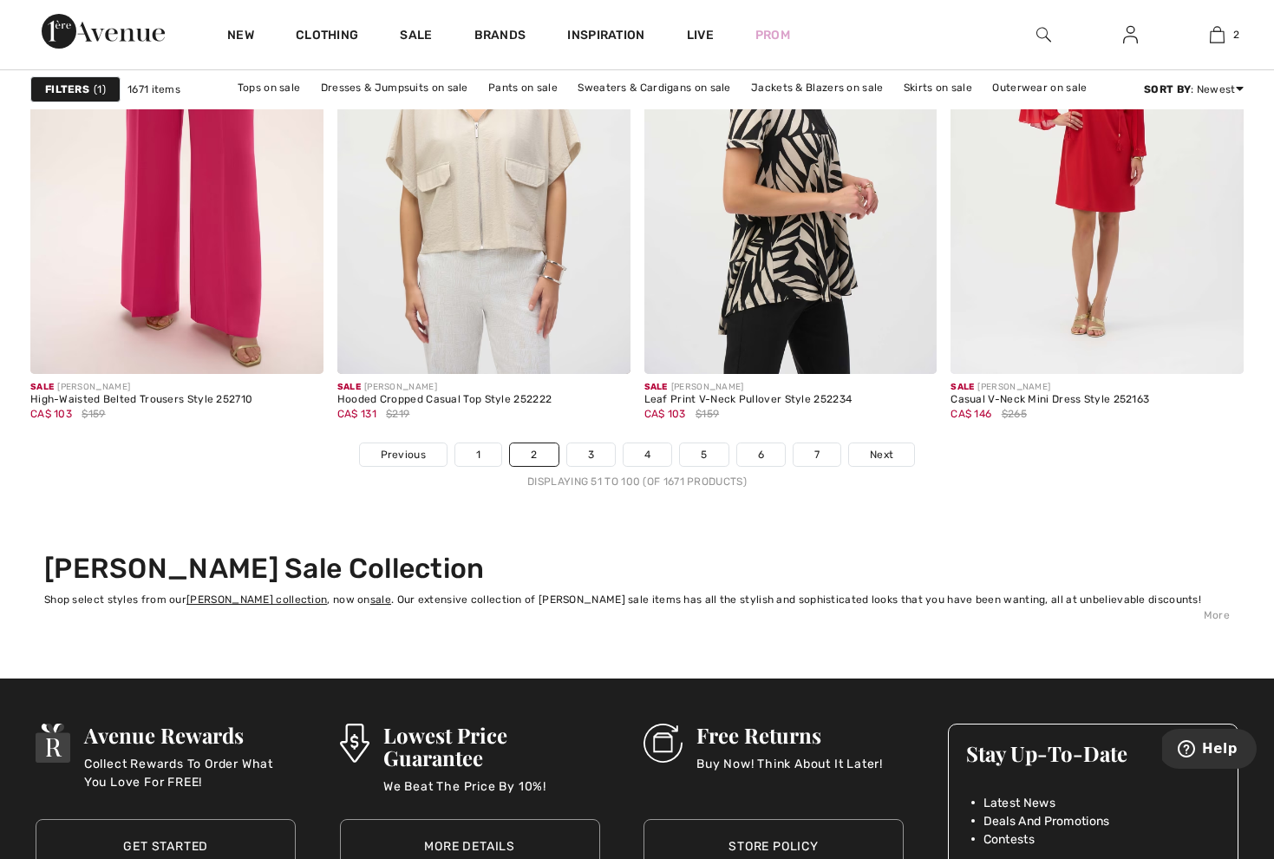
scroll to position [7934, 0]
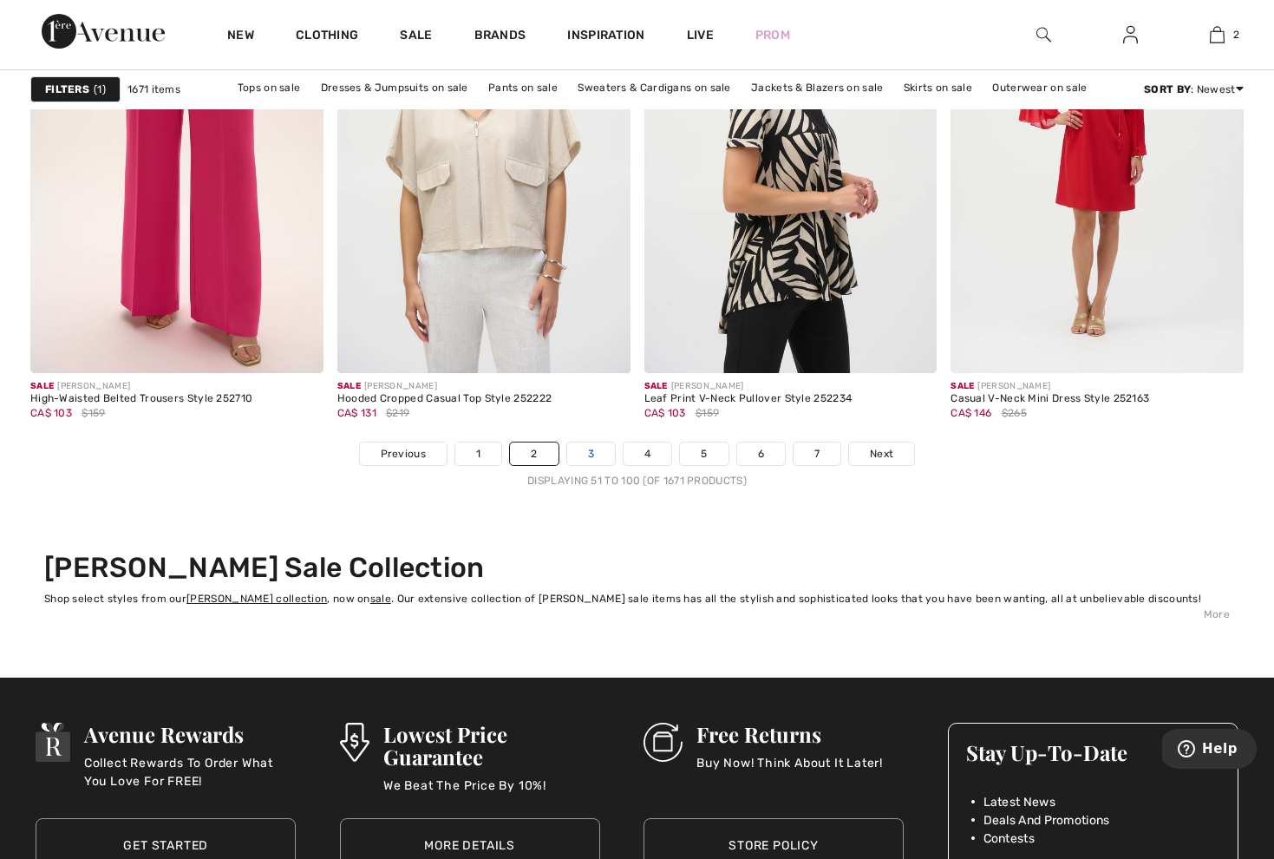
click at [595, 453] on link "3" at bounding box center [591, 453] width 48 height 23
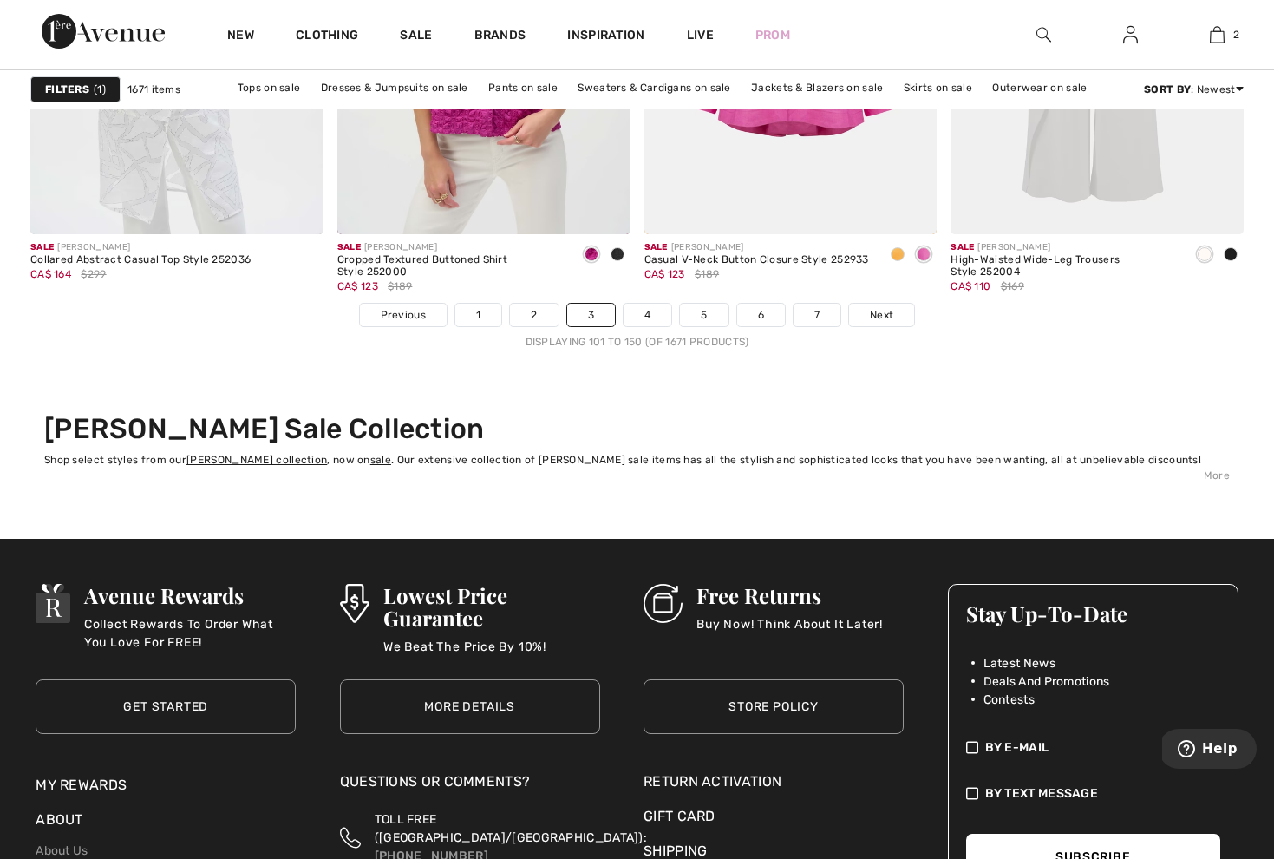
scroll to position [8114, 0]
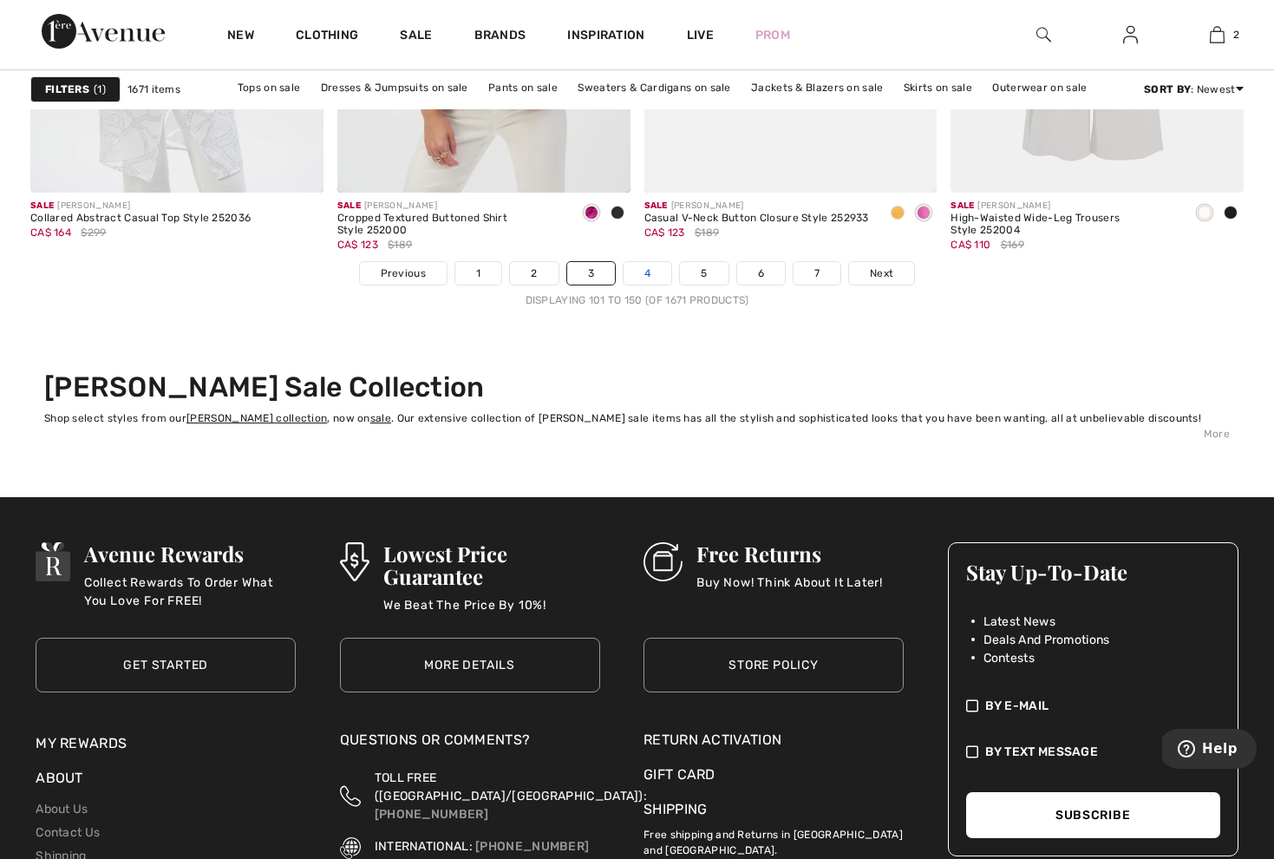
click at [652, 273] on link "4" at bounding box center [648, 273] width 48 height 23
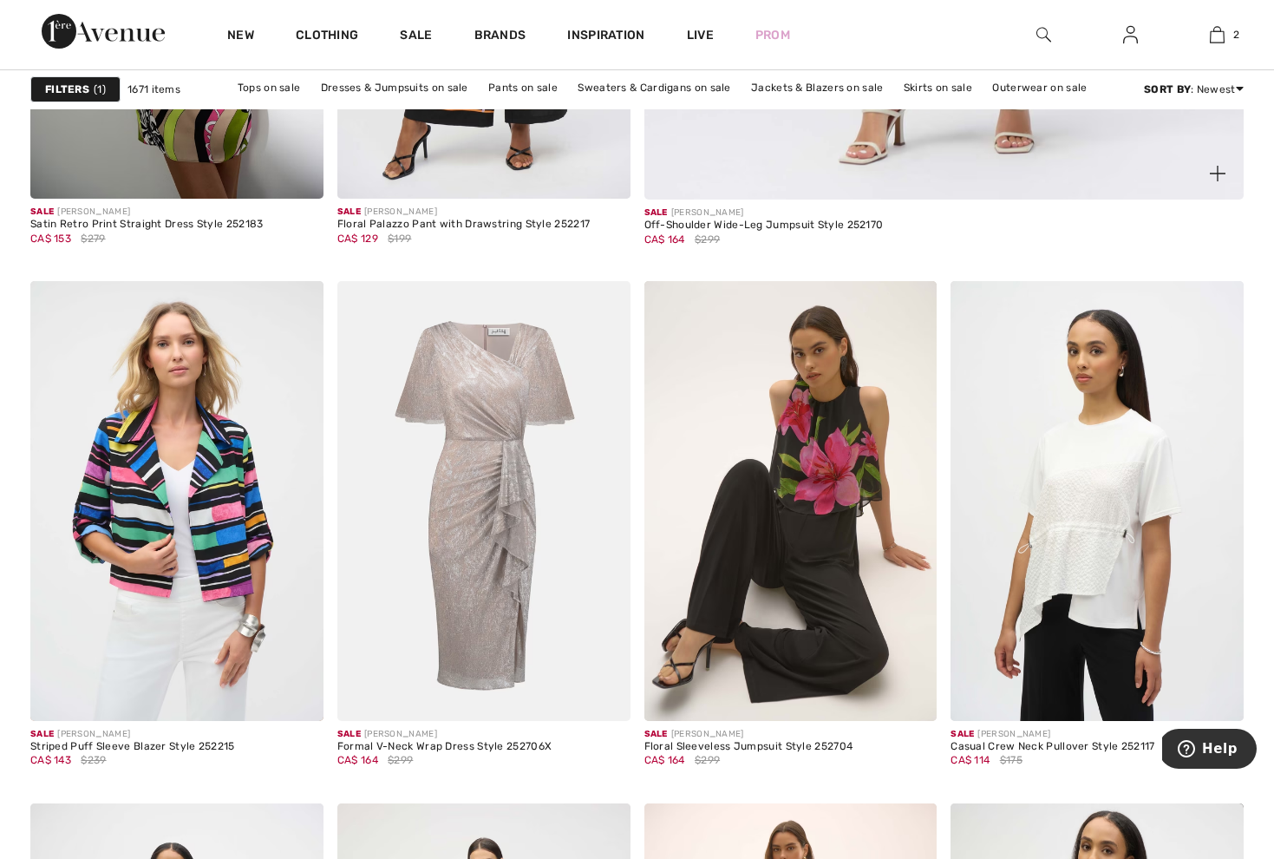
scroll to position [1271, 0]
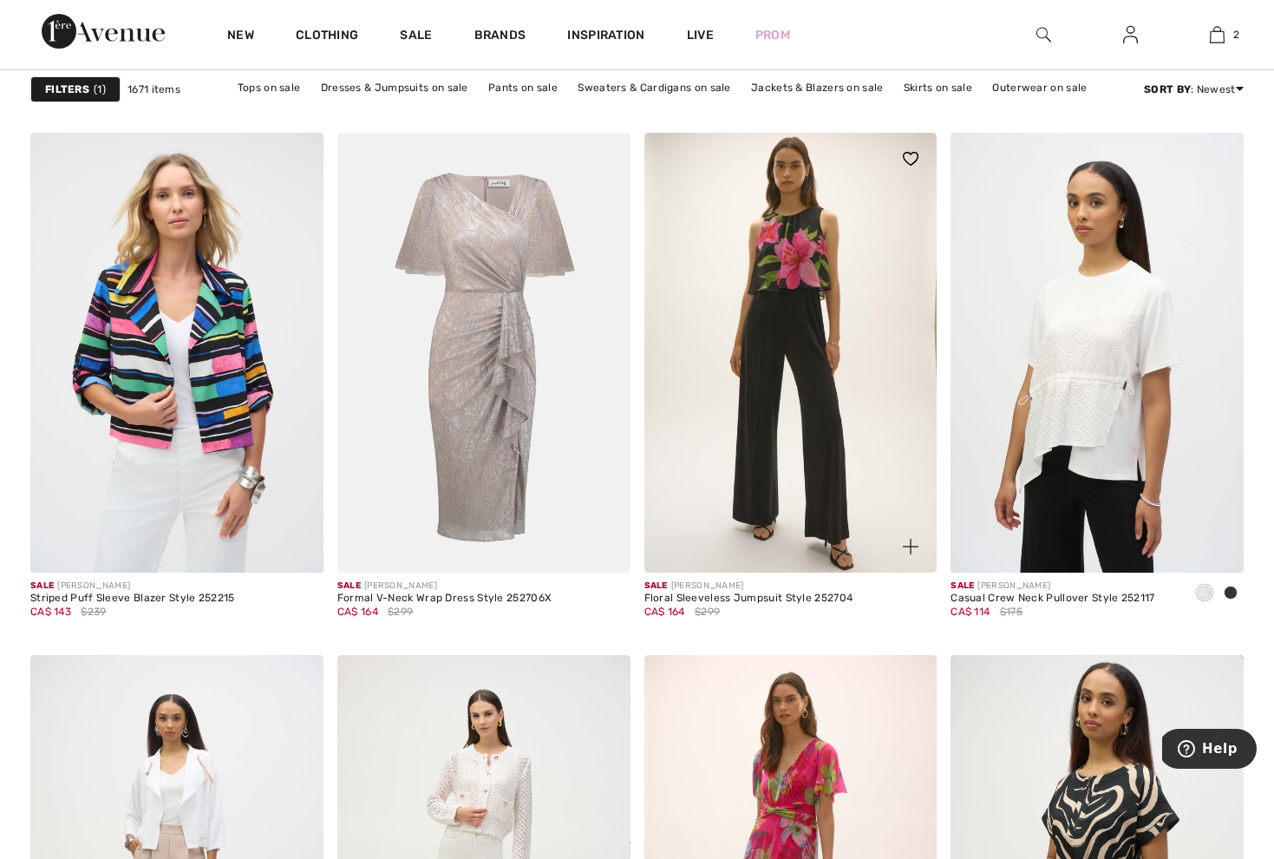
click at [795, 260] on img at bounding box center [790, 353] width 293 height 440
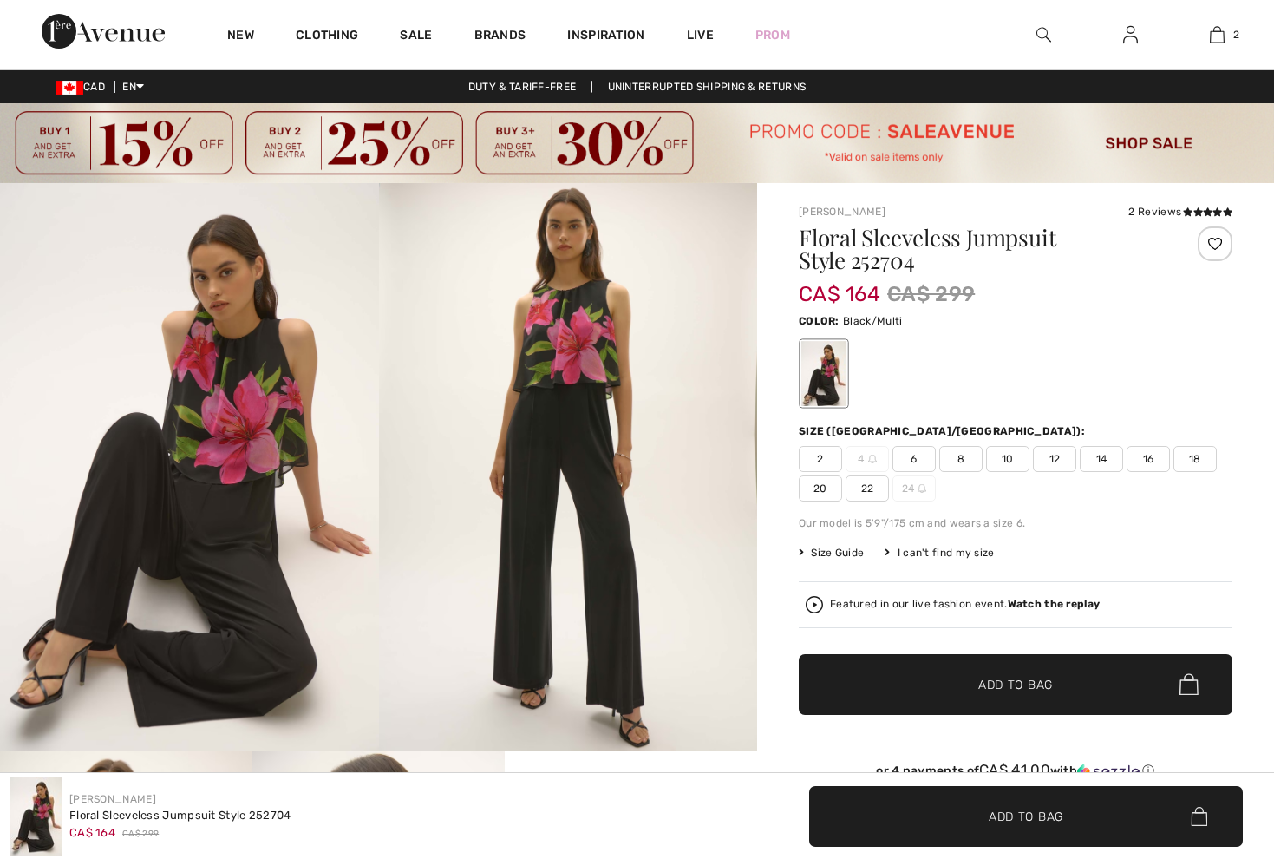
checkbox input "true"
click at [1005, 458] on span "10" at bounding box center [1007, 459] width 43 height 26
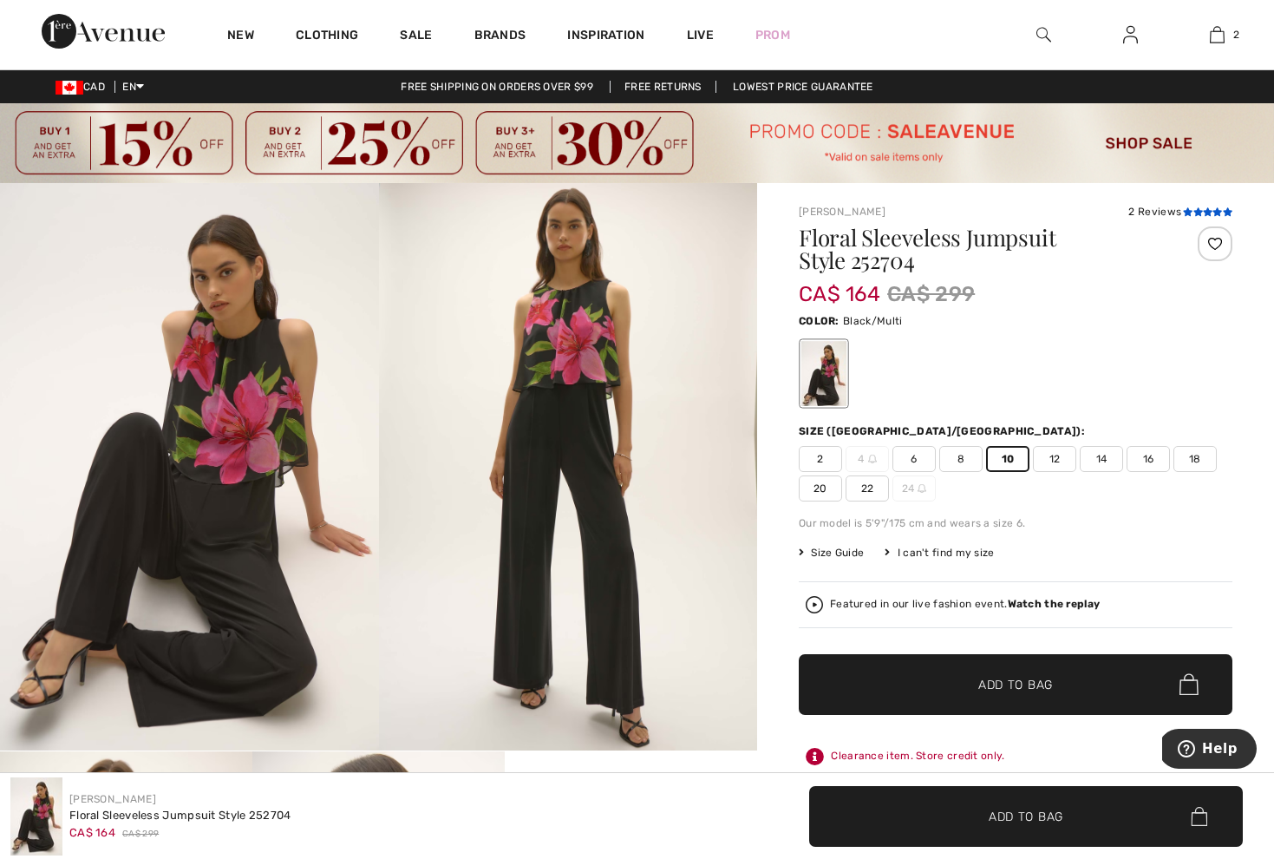
click at [1193, 210] on icon at bounding box center [1198, 211] width 10 height 9
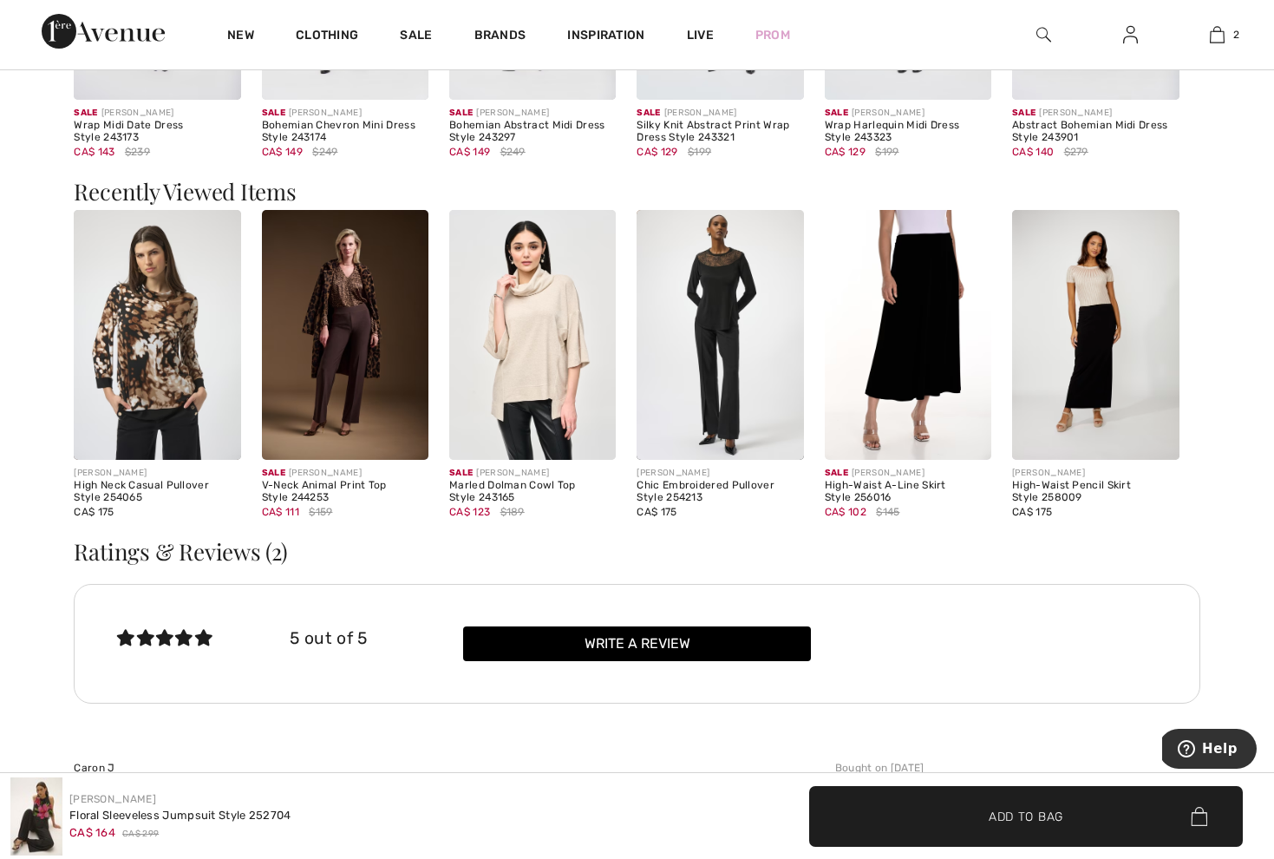
scroll to position [1848, 0]
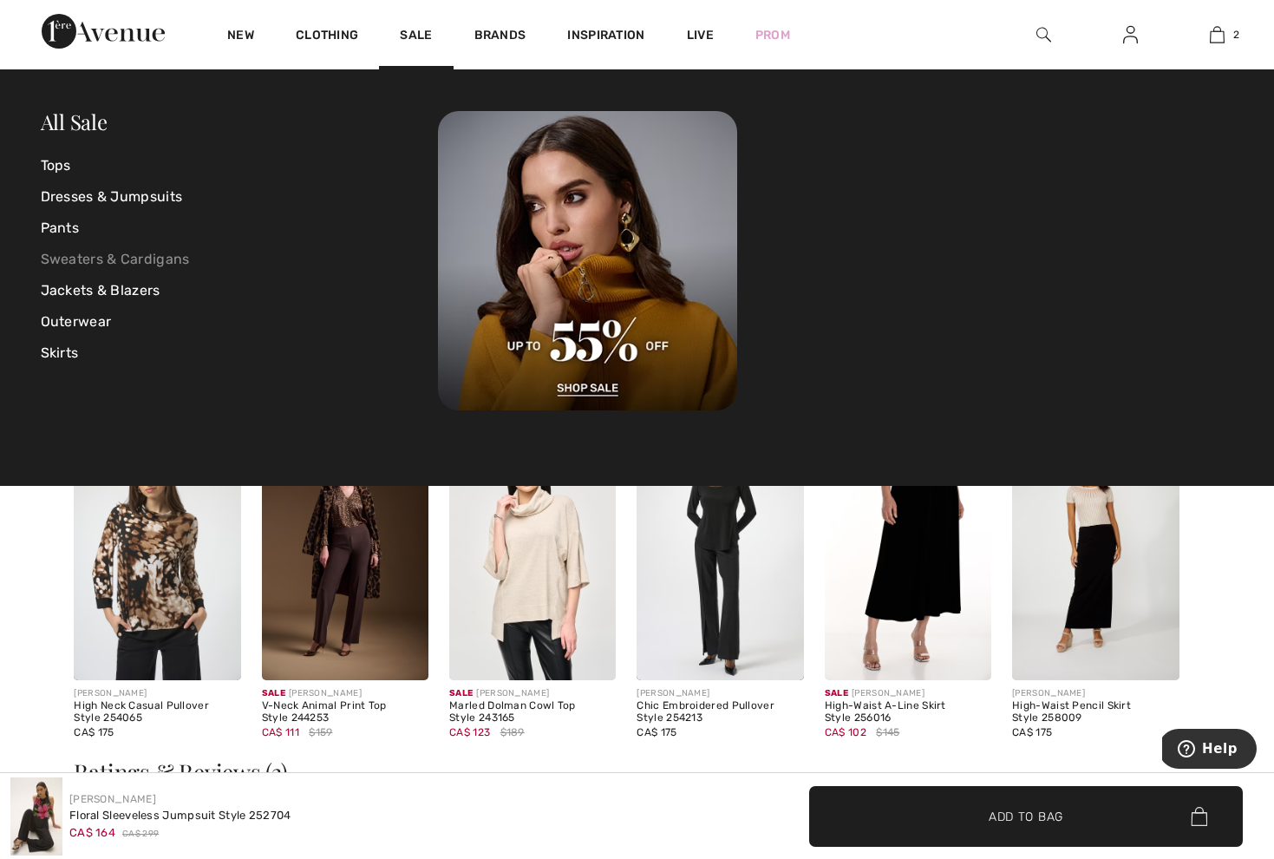
click at [121, 259] on link "Sweaters & Cardigans" at bounding box center [240, 259] width 398 height 31
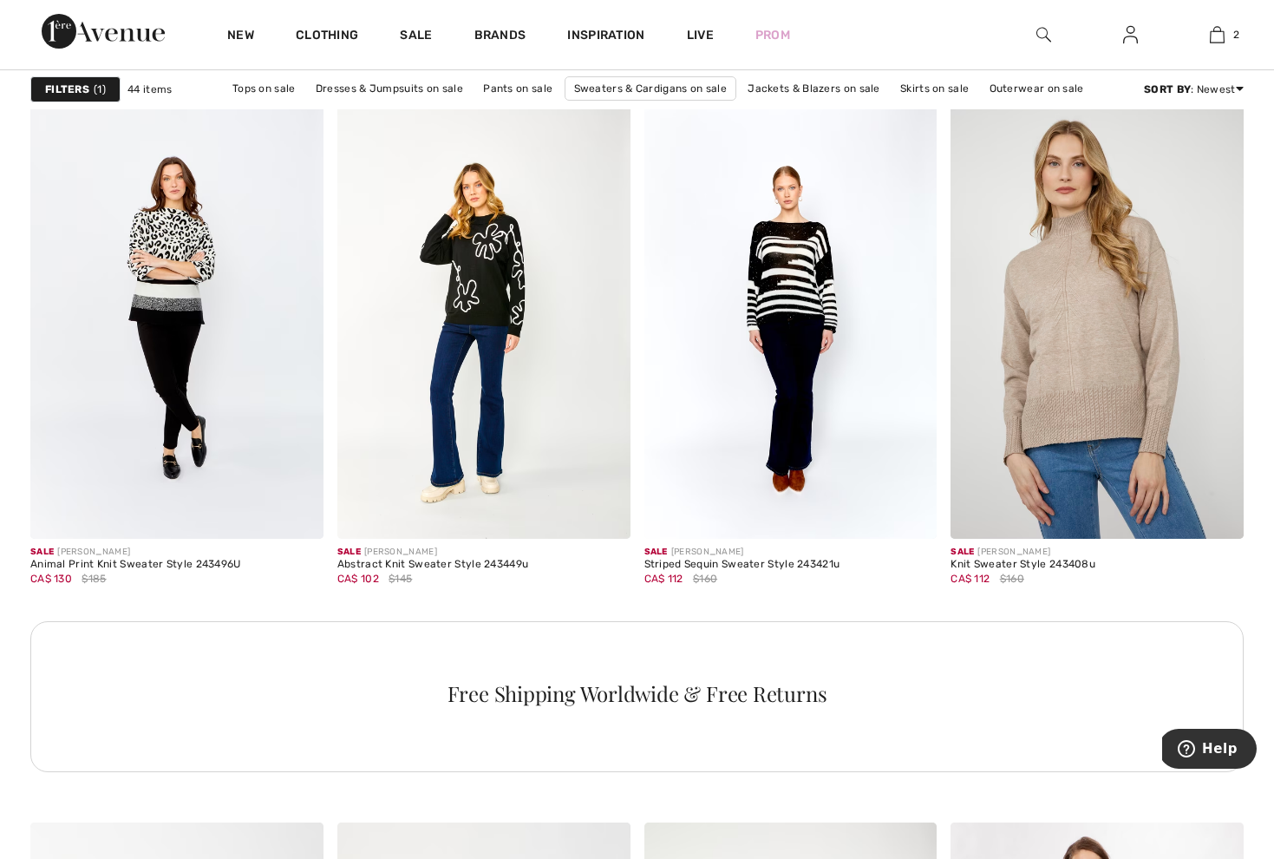
scroll to position [5136, 0]
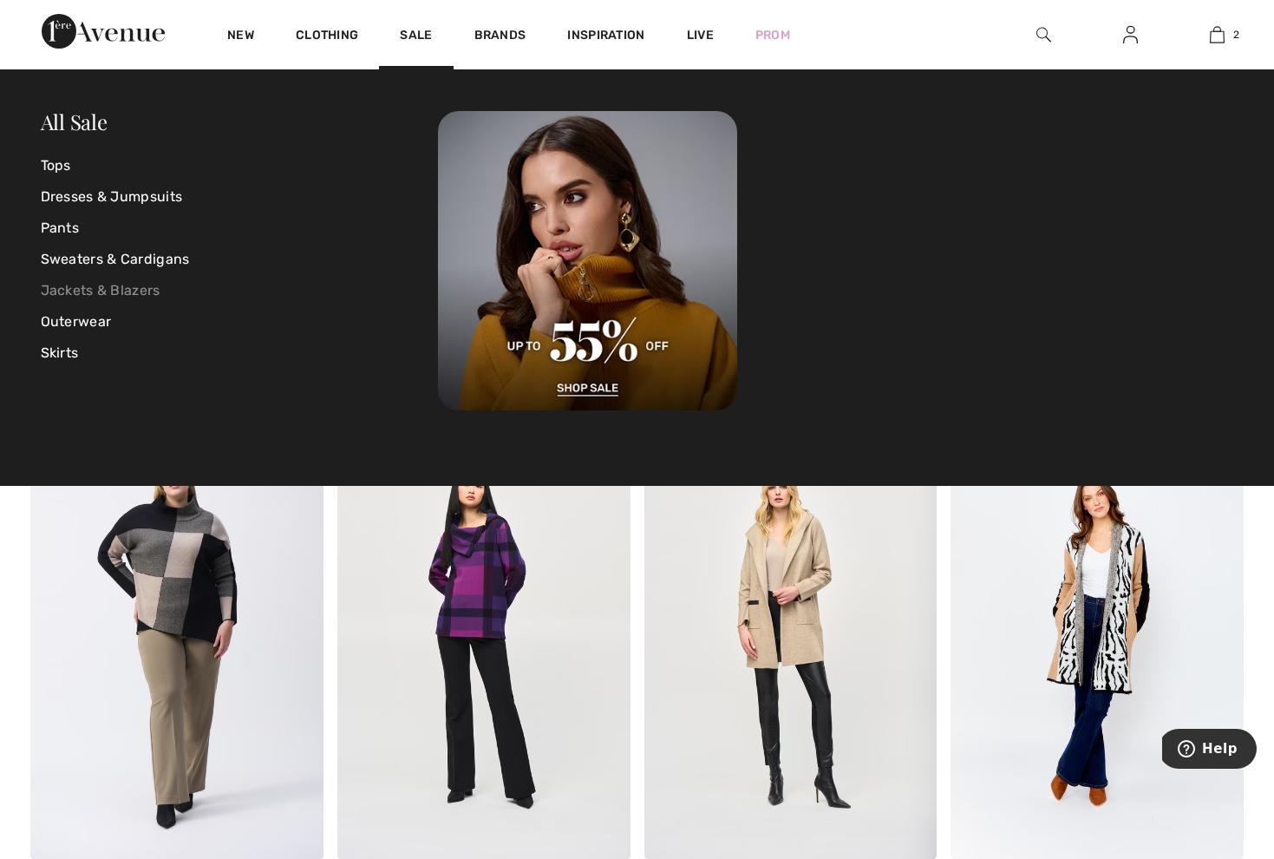
click at [107, 292] on link "Jackets & Blazers" at bounding box center [240, 290] width 398 height 31
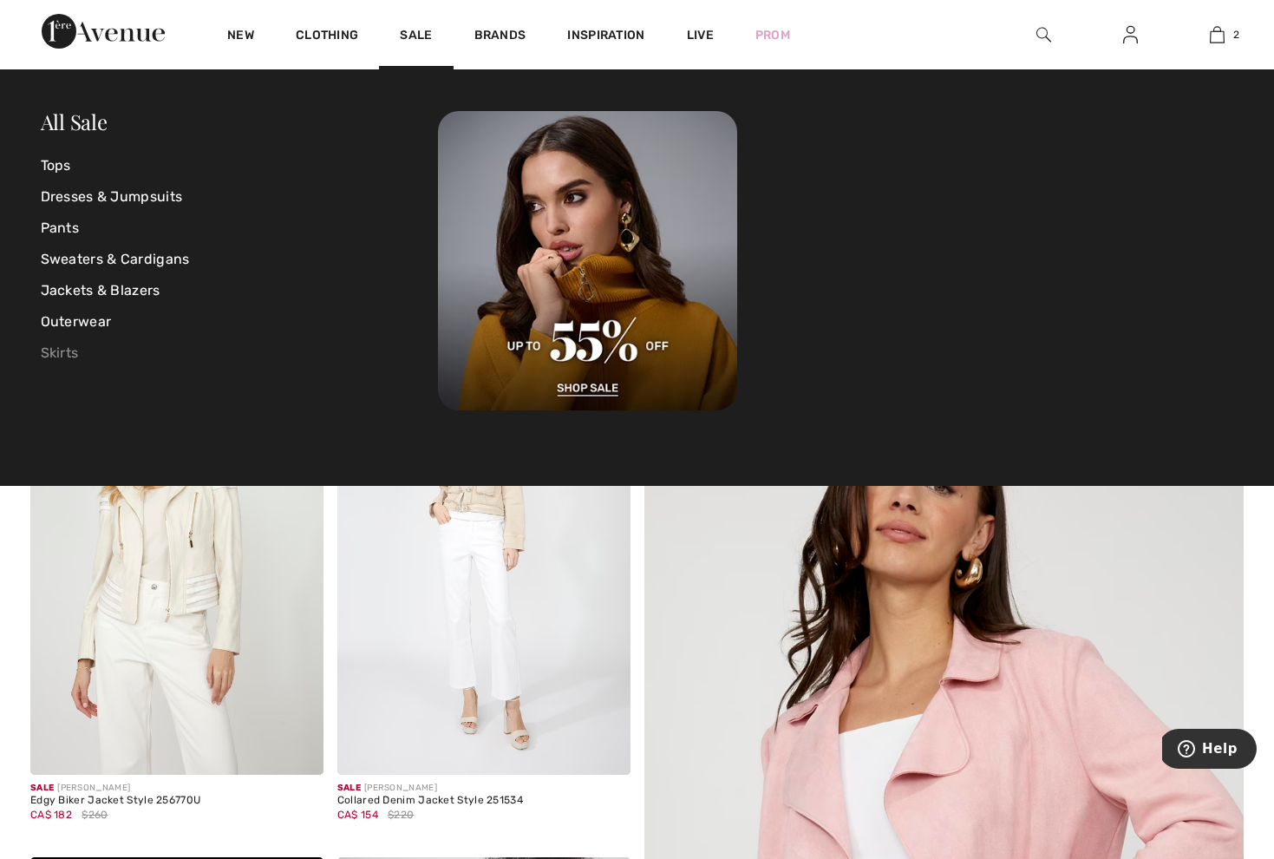
click at [69, 350] on link "Skirts" at bounding box center [240, 352] width 398 height 31
